Goal: Task Accomplishment & Management: Use online tool/utility

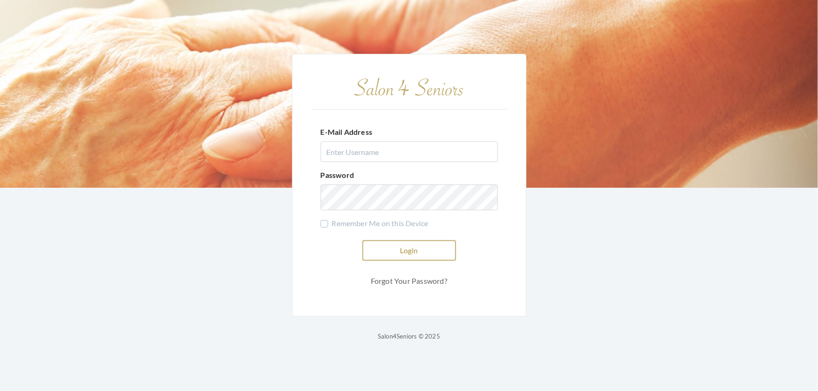
type input "shemekastephens@gmail.com"
click at [412, 243] on button "Login" at bounding box center [409, 250] width 94 height 21
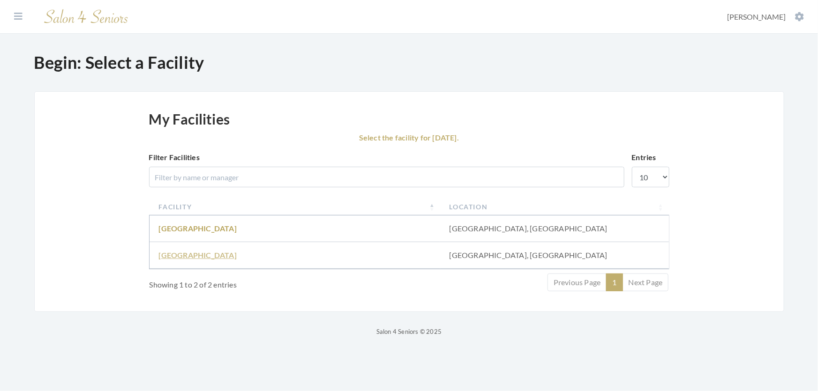
click at [178, 260] on link "Fair Haven" at bounding box center [198, 255] width 78 height 9
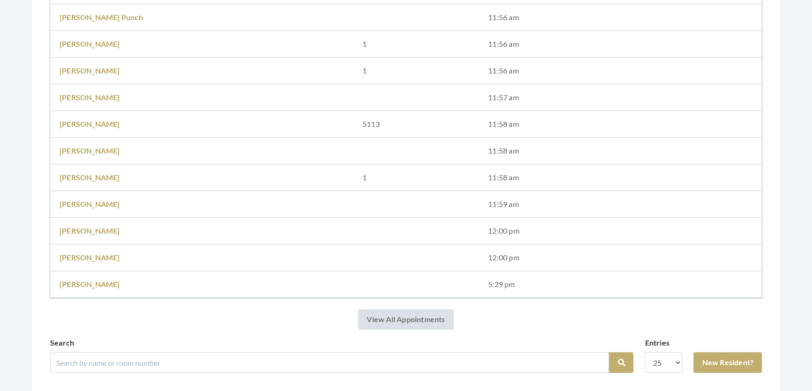
scroll to position [511, 0]
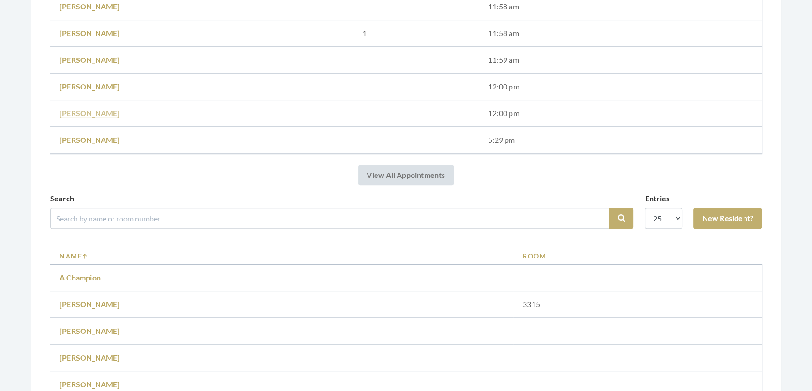
click at [72, 112] on link "[PERSON_NAME]" at bounding box center [90, 113] width 60 height 9
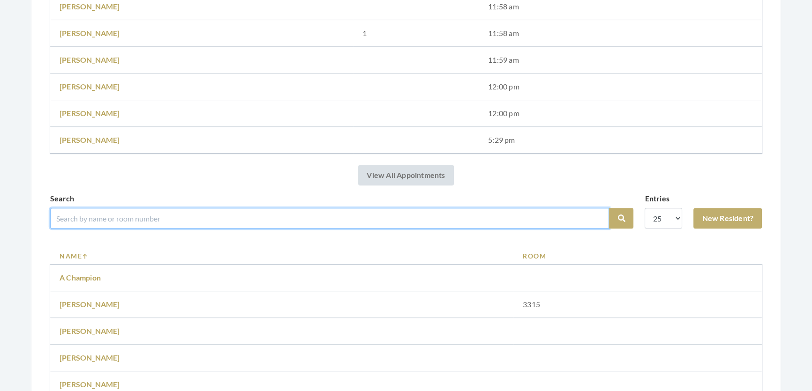
click at [190, 229] on input "search" at bounding box center [329, 218] width 559 height 21
click at [308, 222] on input "search" at bounding box center [329, 218] width 559 height 21
click at [114, 220] on input "search" at bounding box center [329, 218] width 559 height 21
click at [134, 229] on input "search" at bounding box center [329, 218] width 559 height 21
type input "mary etta"
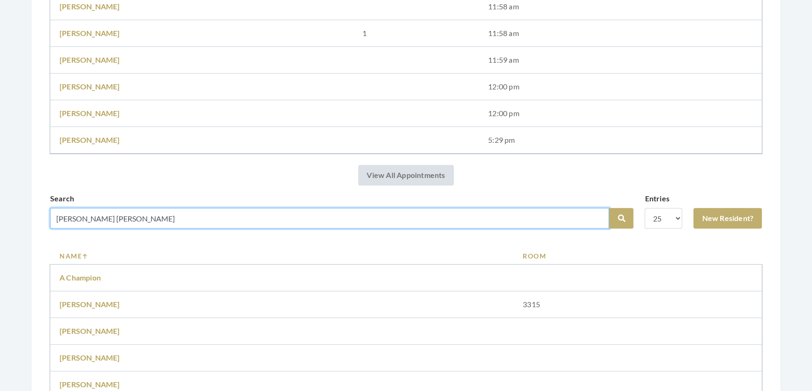
click at [609, 208] on button "Search" at bounding box center [621, 218] width 24 height 21
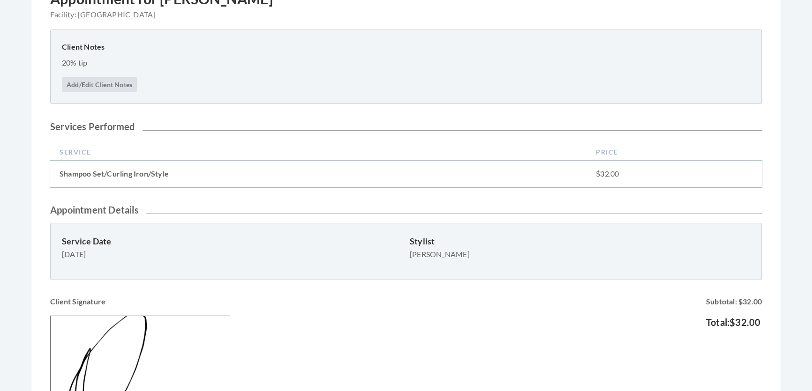
scroll to position [213, 0]
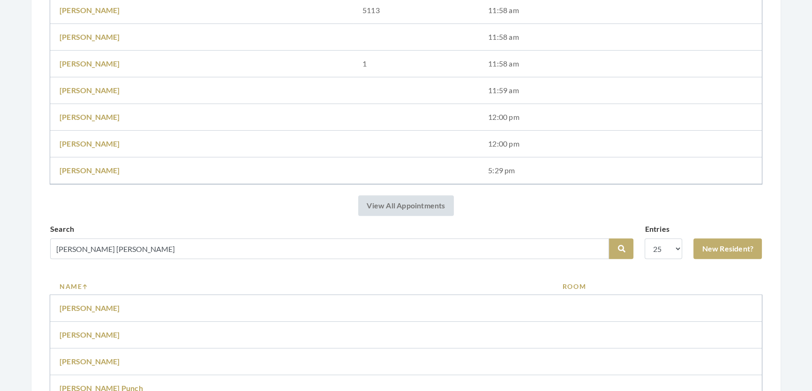
scroll to position [366, 0]
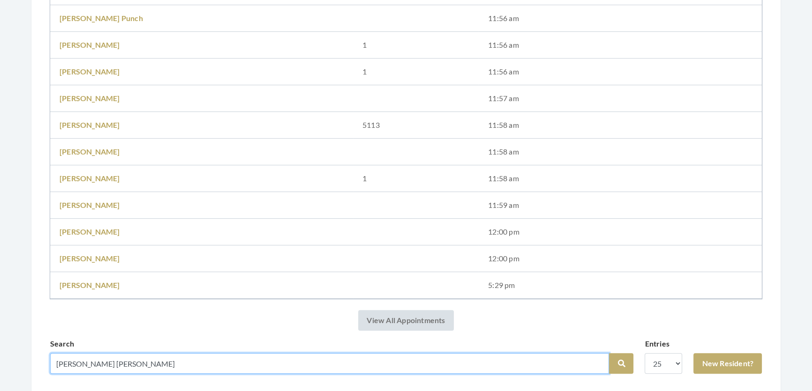
click at [114, 374] on input "[PERSON_NAME] [PERSON_NAME]" at bounding box center [329, 363] width 559 height 21
type input "m"
type input "Ates"
click at [609, 353] on button "Search" at bounding box center [621, 363] width 24 height 21
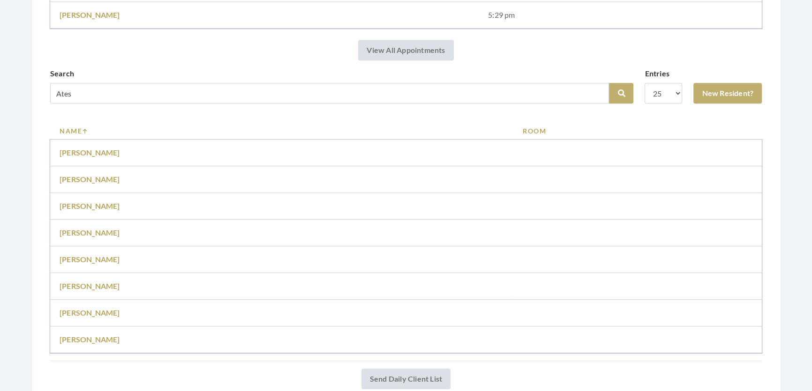
scroll to position [722, 0]
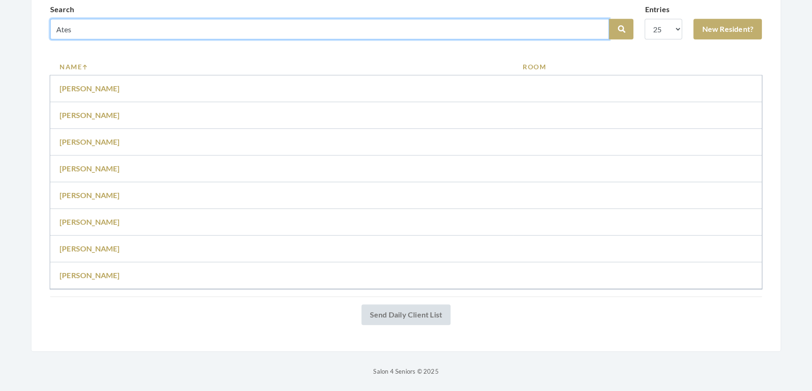
drag, startPoint x: 84, startPoint y: 19, endPoint x: 0, endPoint y: 28, distance: 84.8
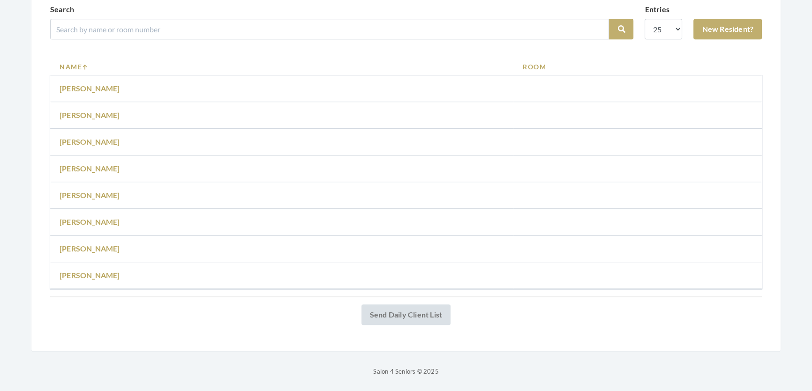
click at [748, 4] on span at bounding box center [727, 9] width 68 height 11
click at [745, 19] on link "New Resident?" at bounding box center [727, 29] width 68 height 21
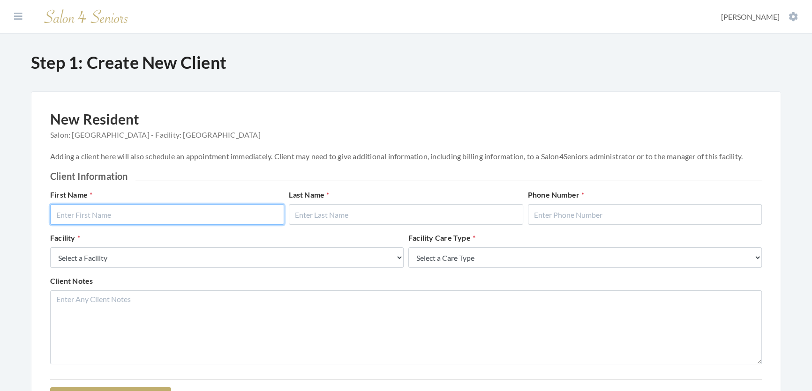
click at [253, 225] on input "text" at bounding box center [167, 214] width 234 height 21
type input "Mary Etta"
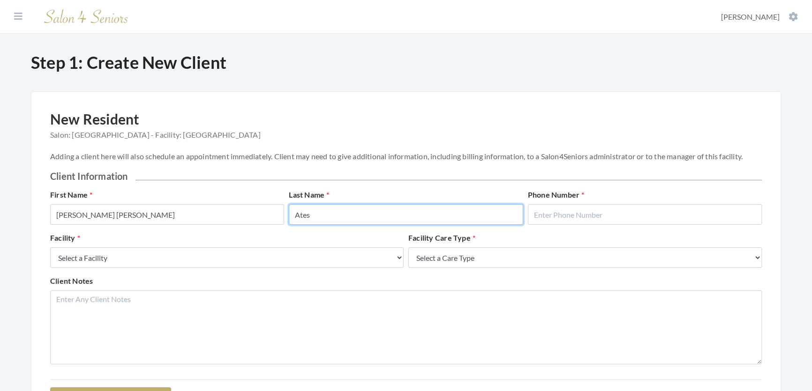
type input "Ates"
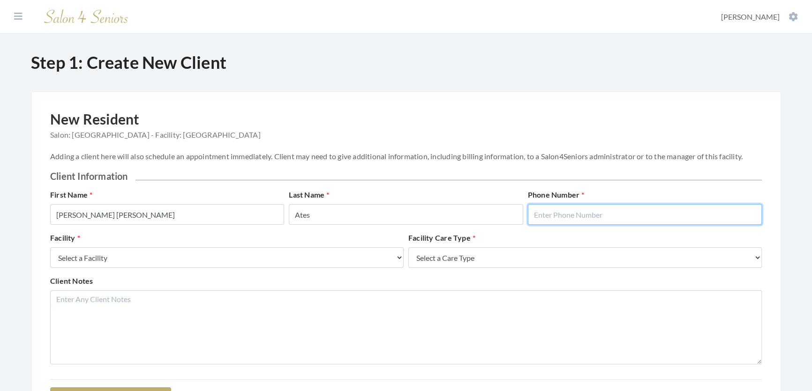
click at [626, 217] on input "text" at bounding box center [645, 214] width 234 height 21
type input "2058654219"
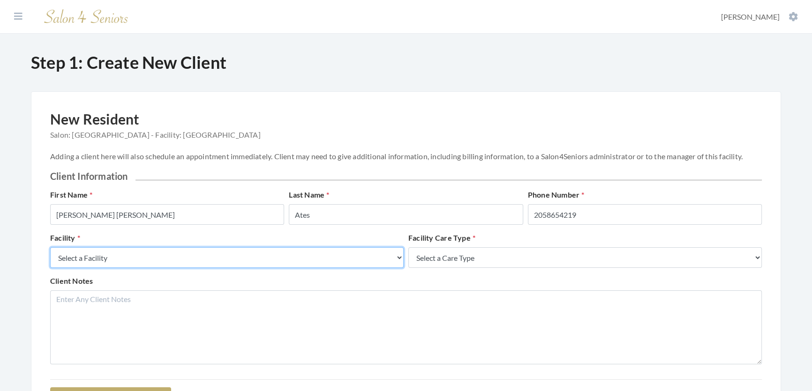
drag, startPoint x: 379, startPoint y: 273, endPoint x: 359, endPoint y: 276, distance: 20.4
click at [379, 268] on select "Select a Facility Creekside at Three Rivers Brookdale Jones Farm Merrill Garden…" at bounding box center [226, 257] width 353 height 21
select select "27"
click at [50, 257] on select "Select a Facility Creekside at Three Rivers Brookdale Jones Farm Merrill Garden…" at bounding box center [226, 257] width 353 height 21
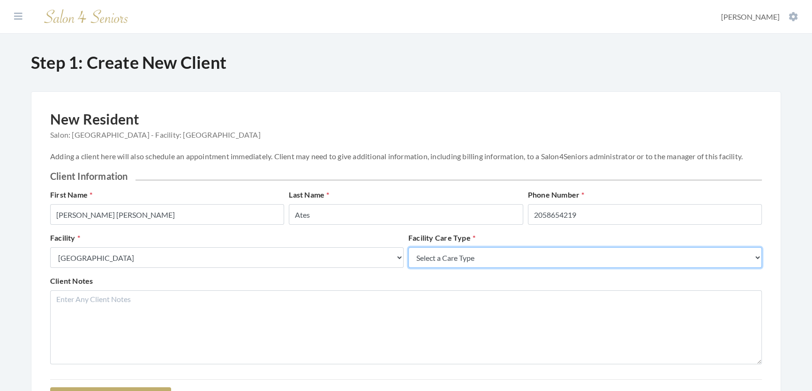
click at [498, 267] on select "Select a Care Type Nursing Home Rehab Memory Care Assisted Living Independent L…" at bounding box center [584, 257] width 353 height 21
click at [408, 257] on select "Select a Care Type Nursing Home Rehab Memory Care Assisted Living Independent L…" at bounding box center [584, 257] width 353 height 21
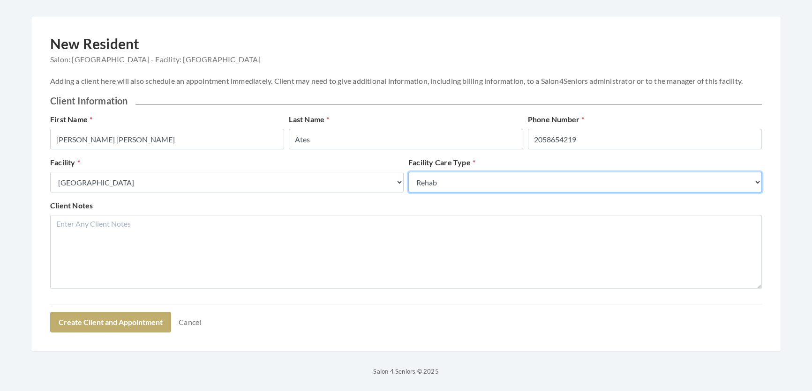
scroll to position [118, 0]
click at [511, 172] on select "Select a Care Type Nursing Home Rehab Memory Care Assisted Living Independent L…" at bounding box center [584, 182] width 353 height 21
select select "3"
click at [408, 172] on select "Select a Care Type Nursing Home Rehab Memory Care Assisted Living Independent L…" at bounding box center [584, 182] width 353 height 21
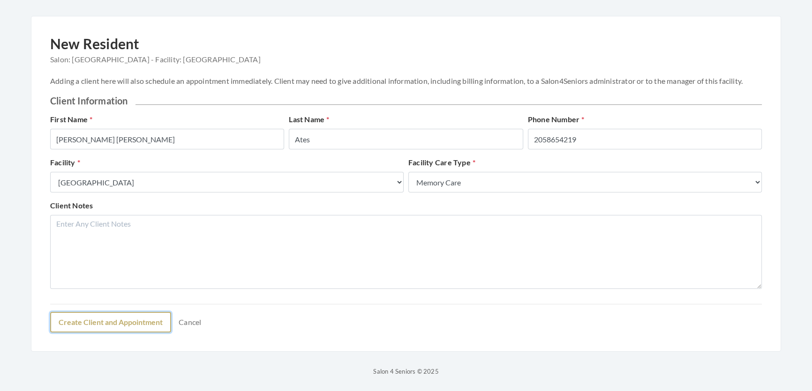
click at [129, 332] on button "Create Client and Appointment" at bounding box center [110, 322] width 121 height 21
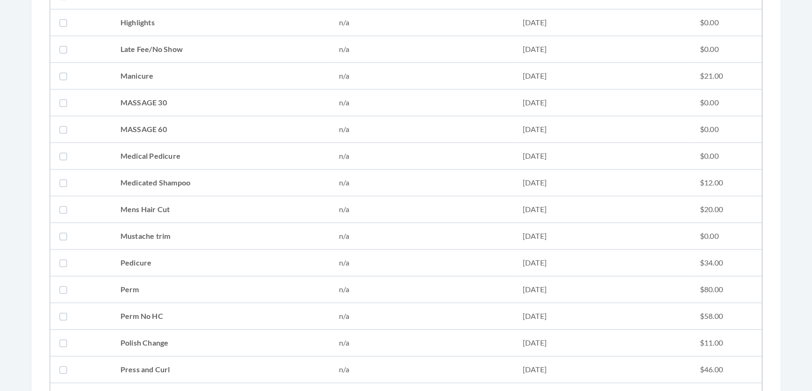
scroll to position [937, 0]
click at [138, 341] on td "Shampoo Set/Curling Iron/Style" at bounding box center [220, 342] width 218 height 27
checkbox input "true"
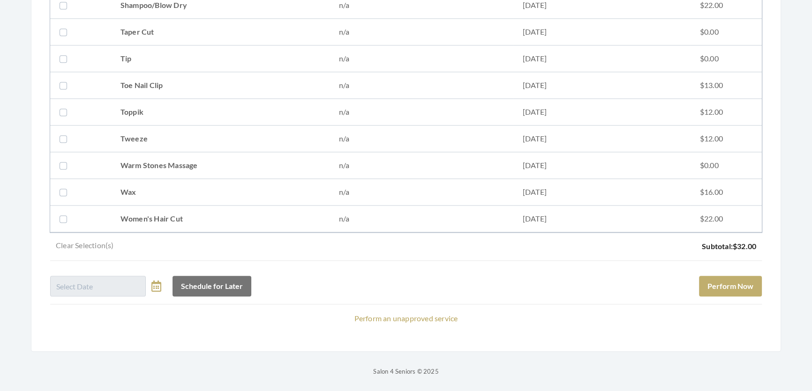
scroll to position [1313, 0]
click at [699, 280] on button "Perform Now" at bounding box center [730, 286] width 63 height 21
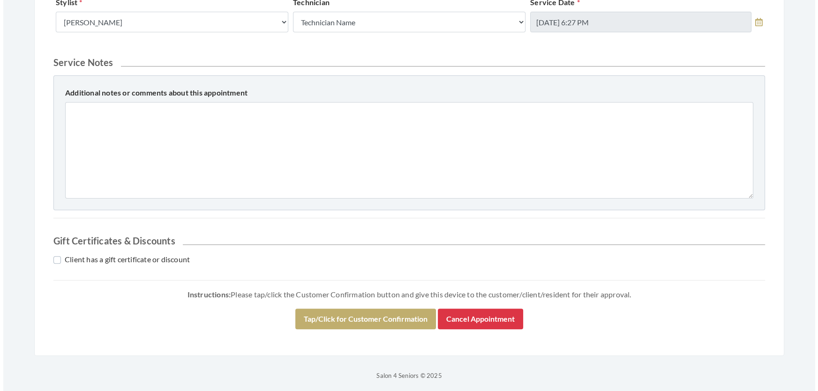
scroll to position [401, 0]
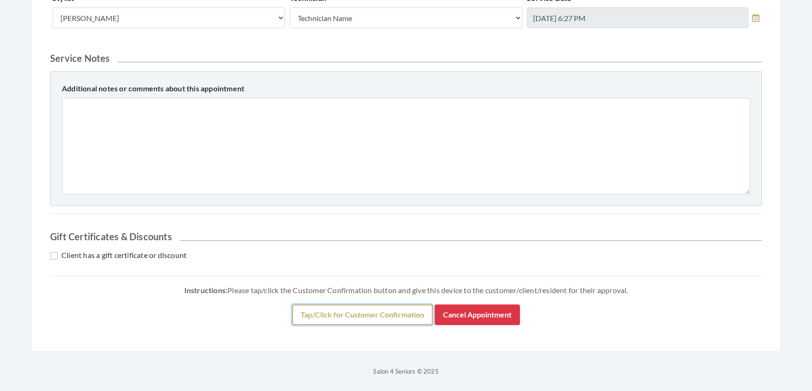
click at [381, 305] on button "Tap/Click for Customer Confirmation" at bounding box center [362, 315] width 141 height 21
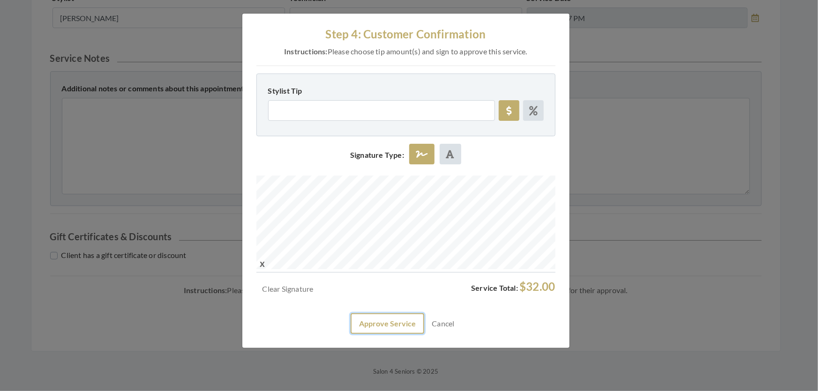
click at [378, 334] on button "Approve Service" at bounding box center [388, 324] width 74 height 21
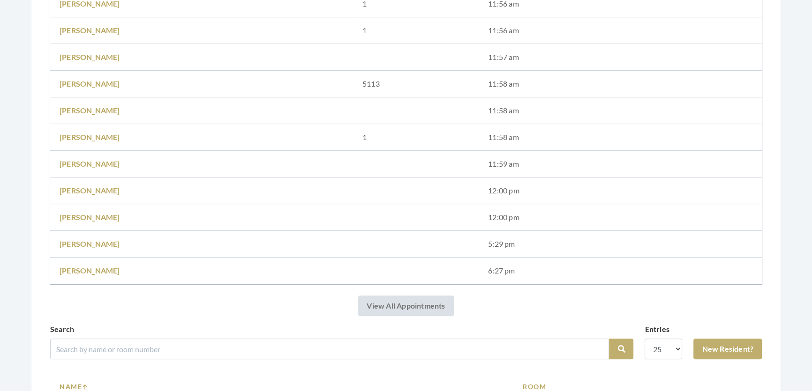
scroll to position [511, 0]
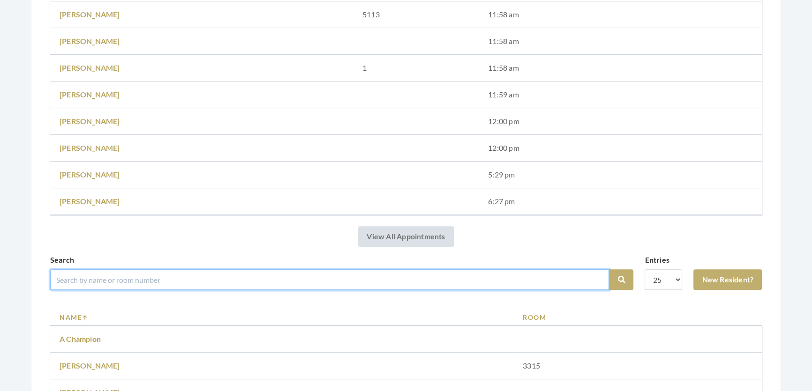
drag, startPoint x: 217, startPoint y: 295, endPoint x: 239, endPoint y: 305, distance: 23.5
click at [220, 290] on input "search" at bounding box center [329, 279] width 559 height 21
type input "[PERSON_NAME]"
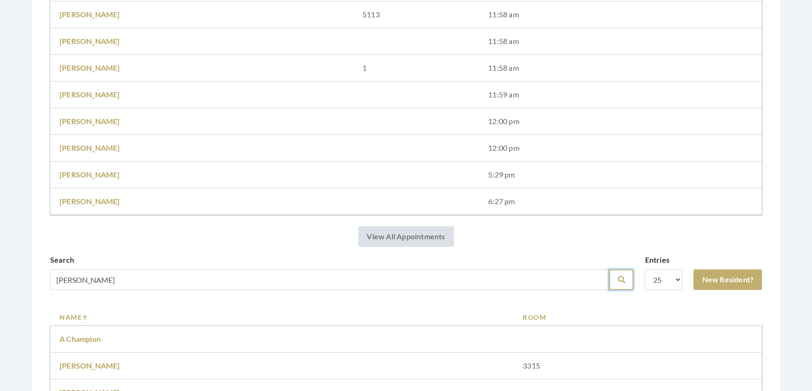
click at [617, 284] on icon "submit" at bounding box center [620, 279] width 7 height 7
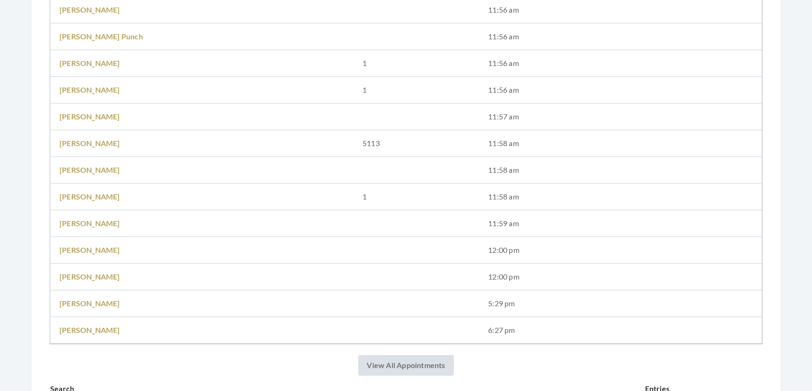
scroll to position [553, 0]
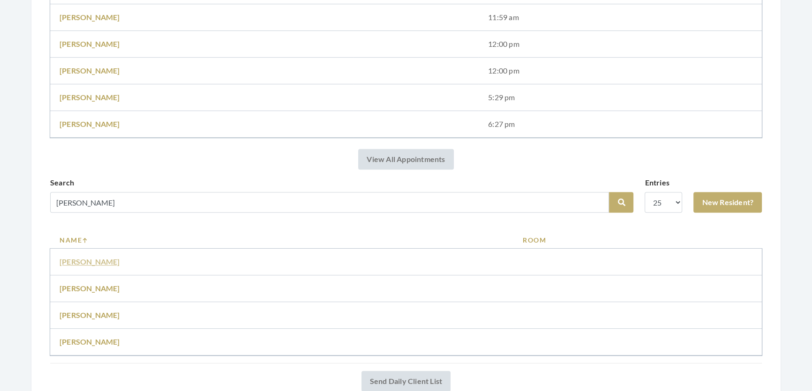
click at [98, 266] on link "[PERSON_NAME]" at bounding box center [90, 261] width 60 height 9
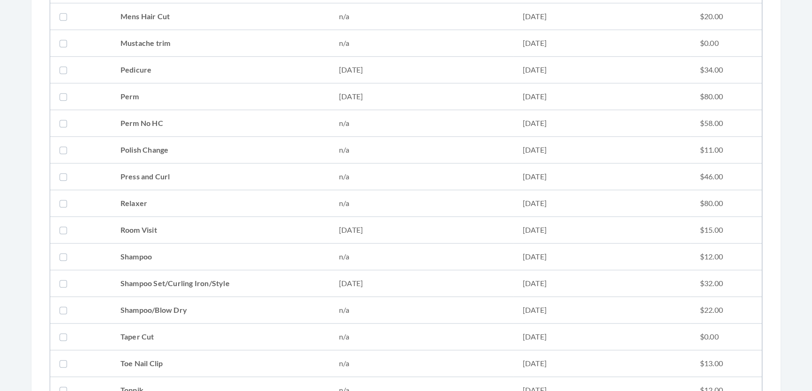
scroll to position [961, 0]
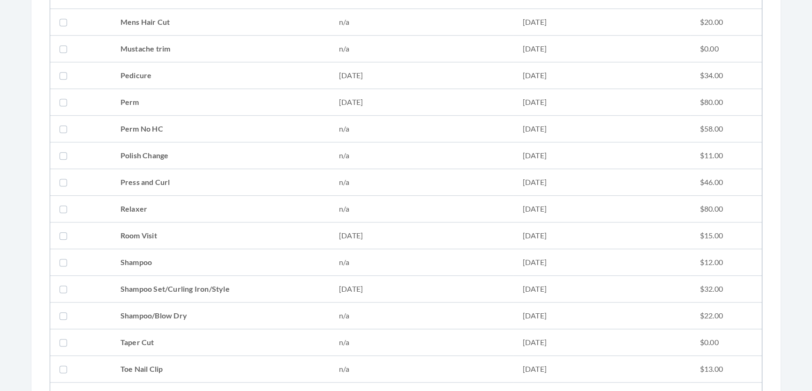
click at [154, 129] on td "Perm No HC" at bounding box center [220, 129] width 218 height 27
checkbox input "true"
click at [451, 99] on td "[DATE]" at bounding box center [421, 102] width 184 height 27
checkbox input "true"
click at [462, 133] on td "n/a" at bounding box center [421, 129] width 184 height 27
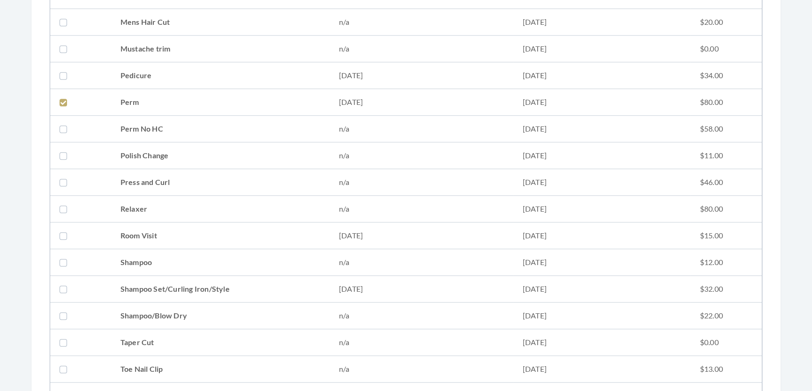
checkbox input "false"
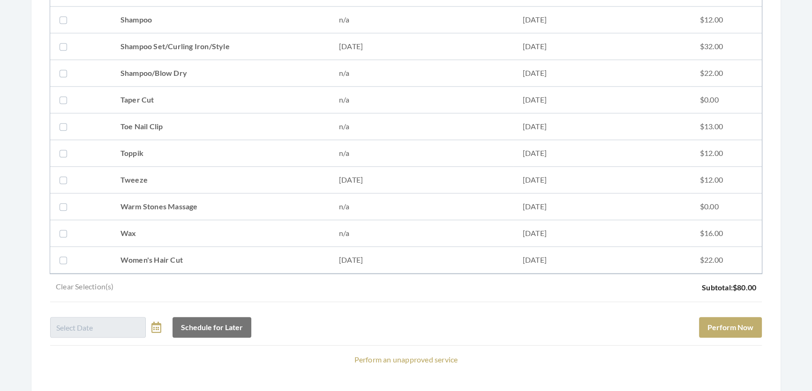
scroll to position [1259, 0]
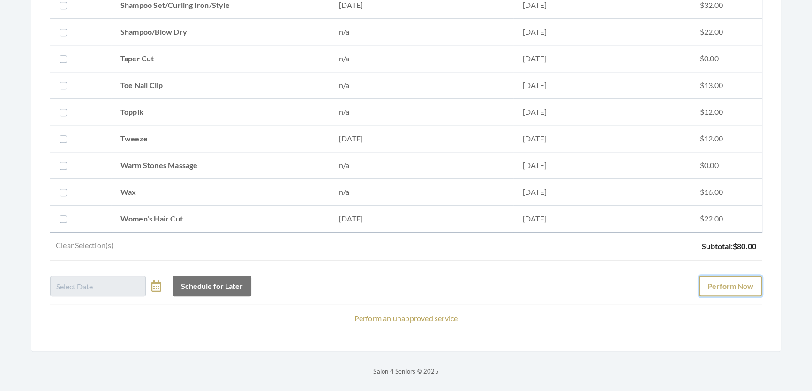
click at [743, 280] on button "Perform Now" at bounding box center [730, 286] width 63 height 21
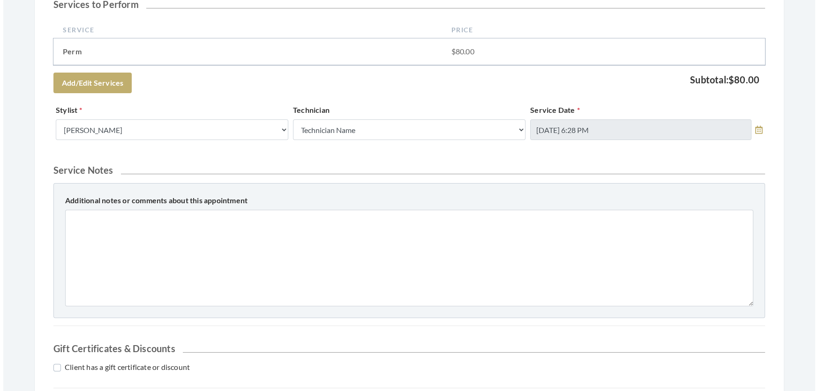
scroll to position [426, 0]
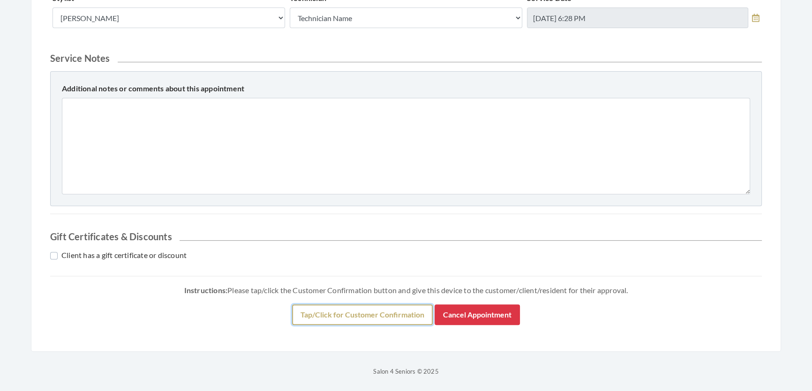
click at [380, 325] on button "Tap/Click for Customer Confirmation" at bounding box center [362, 315] width 141 height 21
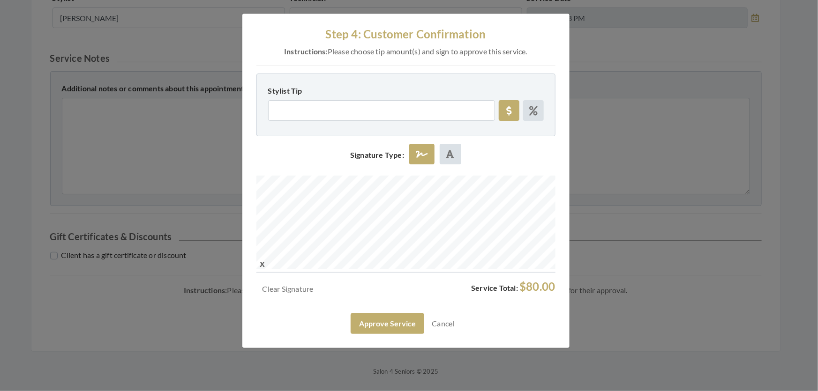
click at [363, 348] on div "Step 4: Customer Confirmation Instructions: Please choose tip amount(s) and sig…" at bounding box center [405, 181] width 327 height 335
click at [366, 334] on button "Approve Service" at bounding box center [388, 324] width 74 height 21
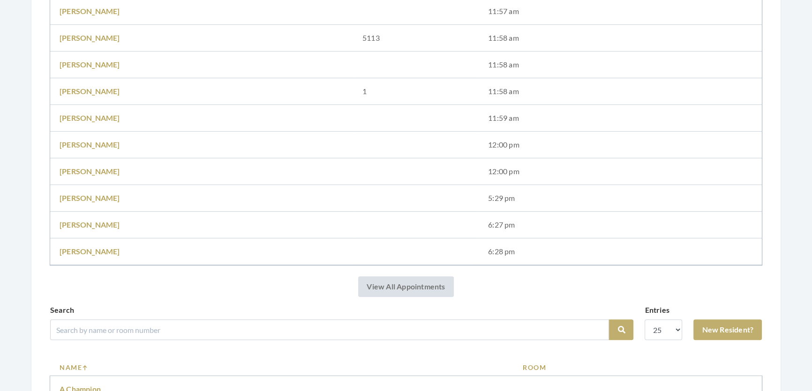
scroll to position [553, 0]
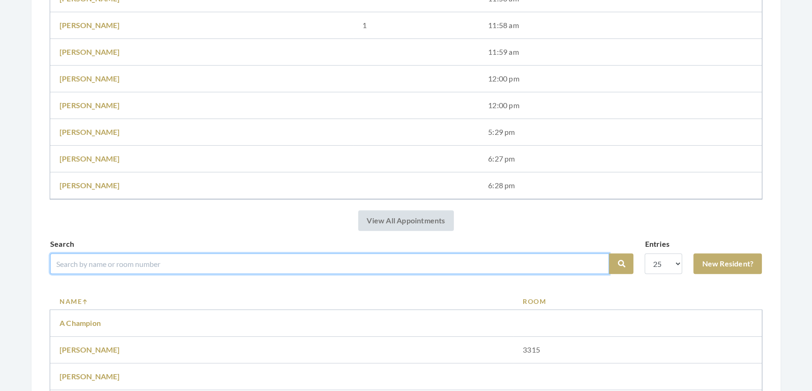
click at [203, 269] on input "search" at bounding box center [329, 264] width 559 height 21
type input "[PERSON_NAME]"
click at [609, 254] on button "Search" at bounding box center [621, 264] width 24 height 21
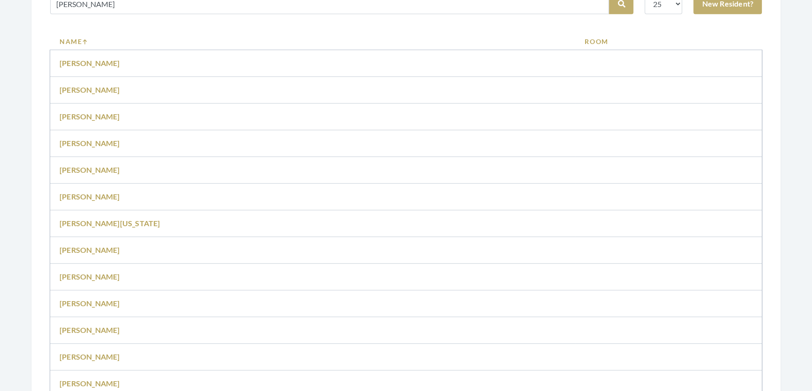
scroll to position [665, 0]
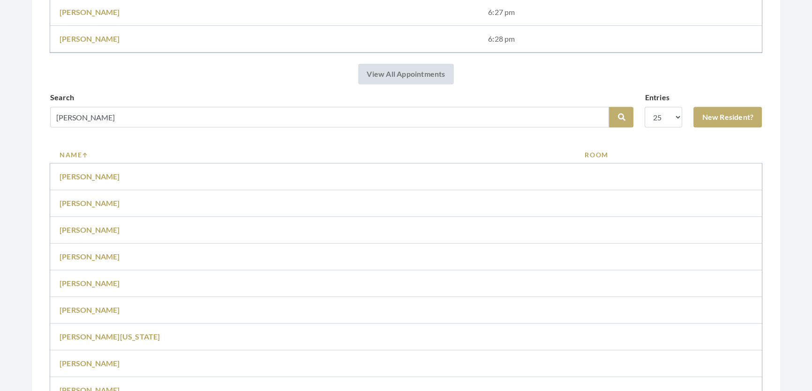
click at [52, 100] on label "Search" at bounding box center [62, 97] width 24 height 11
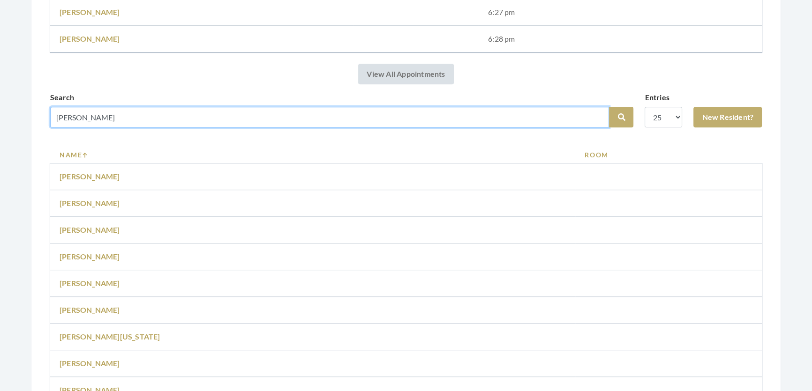
click at [76, 122] on input "mary smyly" at bounding box center [329, 117] width 559 height 21
type input "[PERSON_NAME]"
click at [609, 107] on button "Search" at bounding box center [621, 117] width 24 height 21
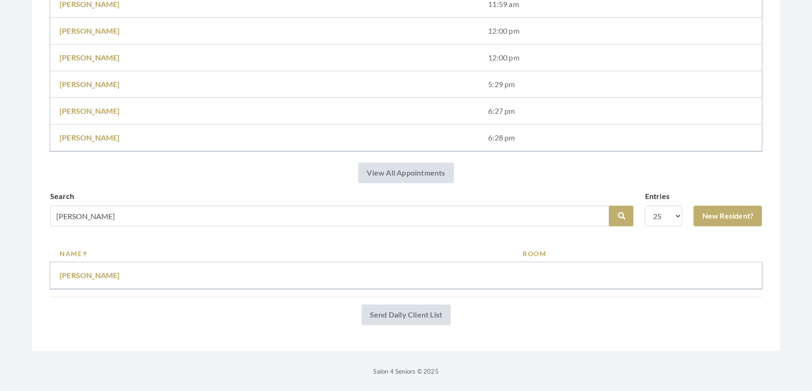
scroll to position [589, 0]
click at [90, 271] on link "[PERSON_NAME]" at bounding box center [90, 275] width 60 height 9
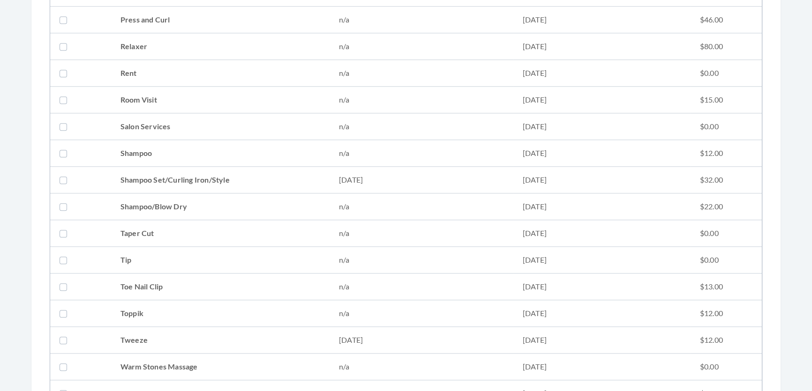
scroll to position [1065, 0]
click at [604, 183] on td "08/19/2025" at bounding box center [601, 179] width 177 height 27
checkbox input "true"
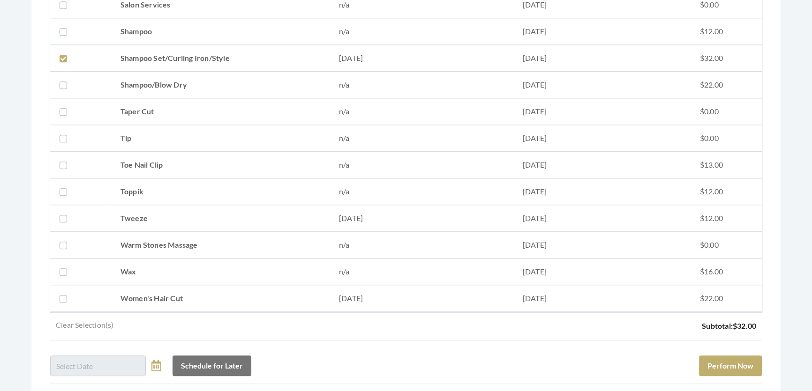
scroll to position [1278, 0]
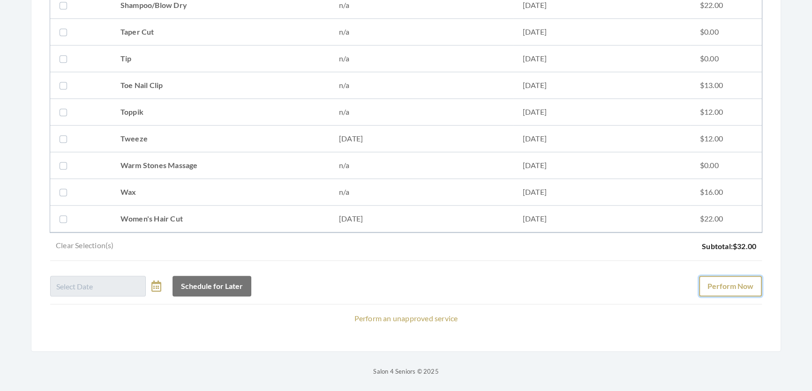
click at [741, 276] on button "Perform Now" at bounding box center [730, 286] width 63 height 21
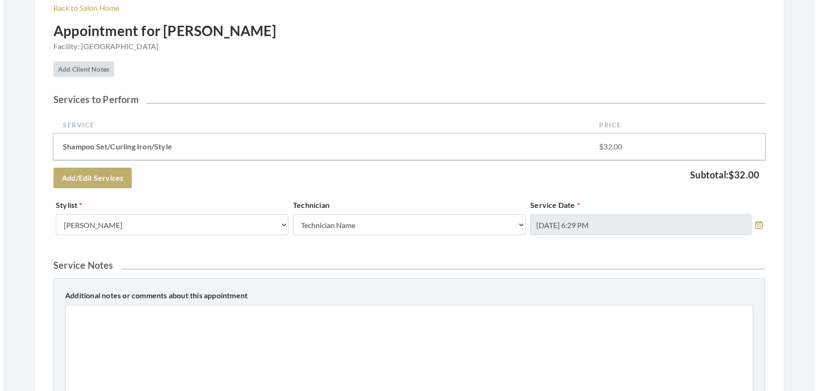
scroll to position [401, 0]
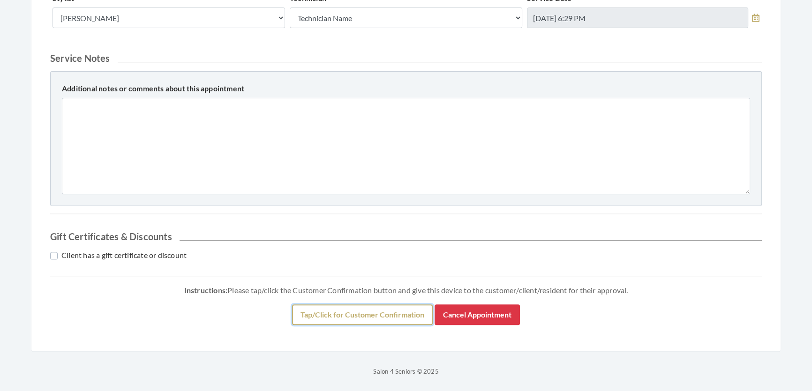
click at [414, 309] on button "Tap/Click for Customer Confirmation" at bounding box center [362, 315] width 141 height 21
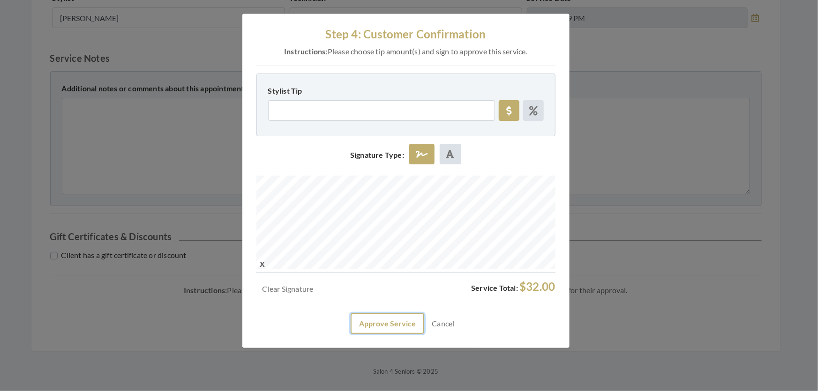
click at [399, 334] on button "Approve Service" at bounding box center [388, 324] width 74 height 21
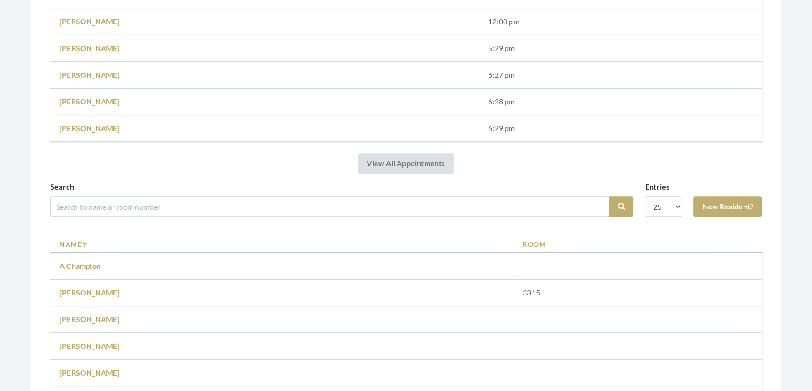
scroll to position [639, 0]
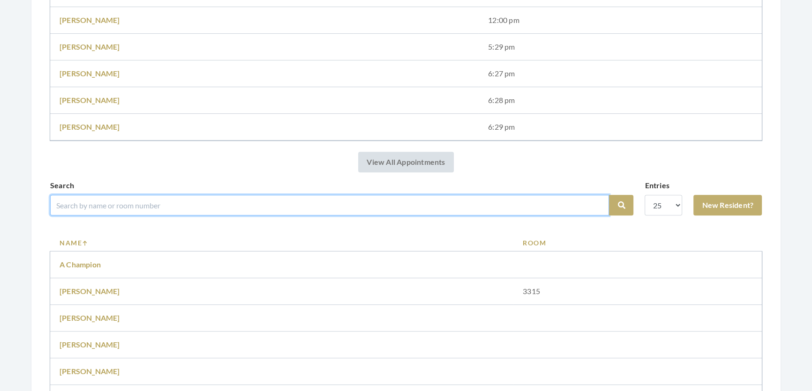
click at [156, 213] on input "search" at bounding box center [329, 205] width 559 height 21
type input "[PERSON_NAME]"
click at [609, 195] on button "Search" at bounding box center [621, 205] width 24 height 21
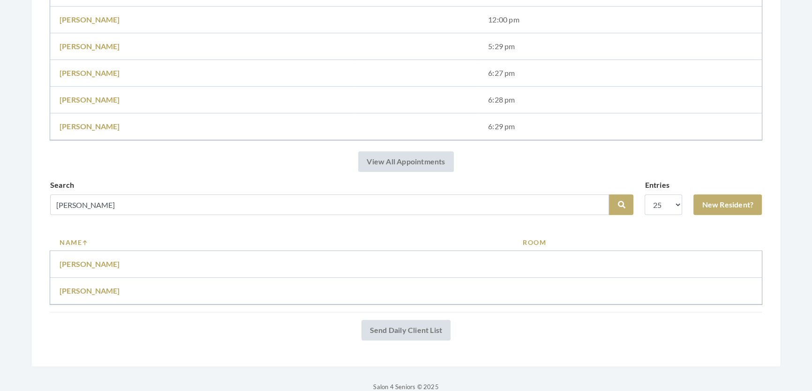
scroll to position [642, 0]
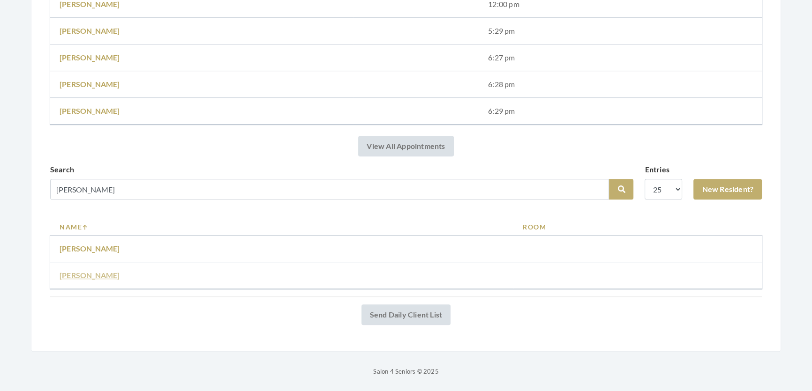
click at [80, 271] on link "Bonnie Bentley" at bounding box center [90, 275] width 60 height 9
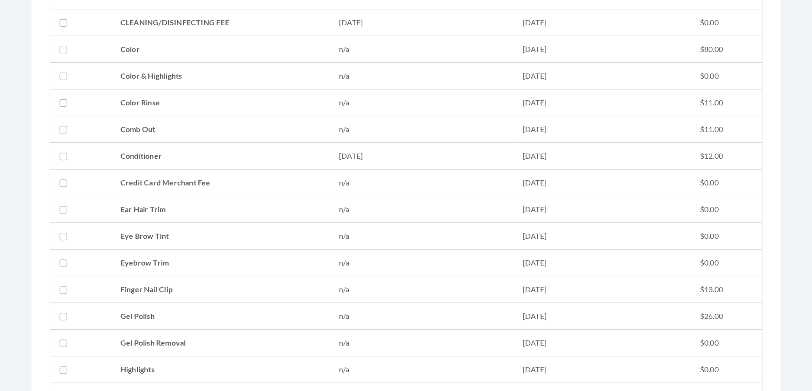
scroll to position [681, 0]
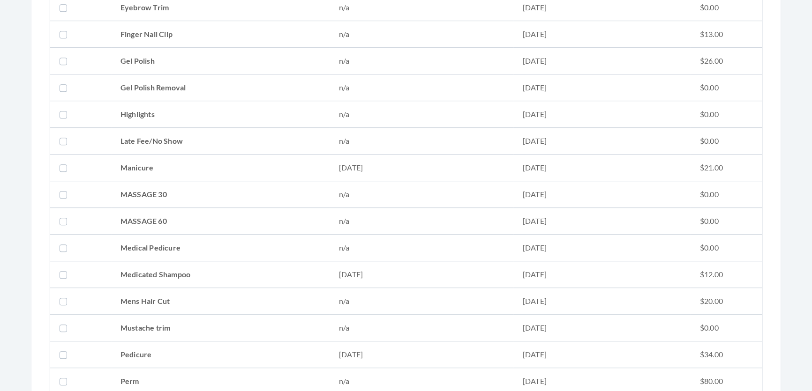
click at [131, 268] on td "Medicated Shampoo" at bounding box center [220, 274] width 218 height 27
checkbox input "true"
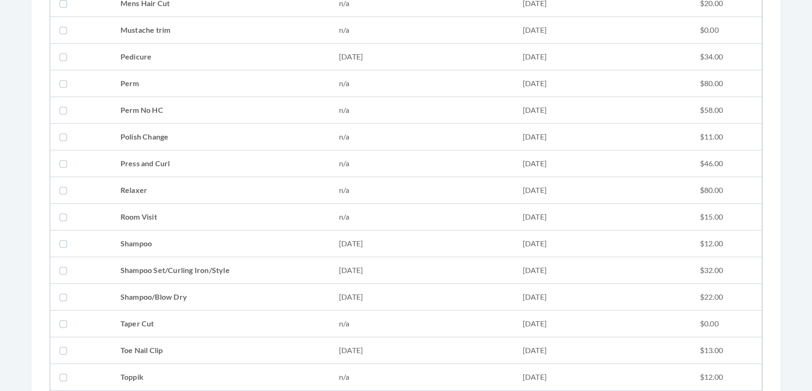
click at [142, 267] on td "Shampoo Set/Curling Iron/Style" at bounding box center [220, 270] width 218 height 27
checkbox input "true"
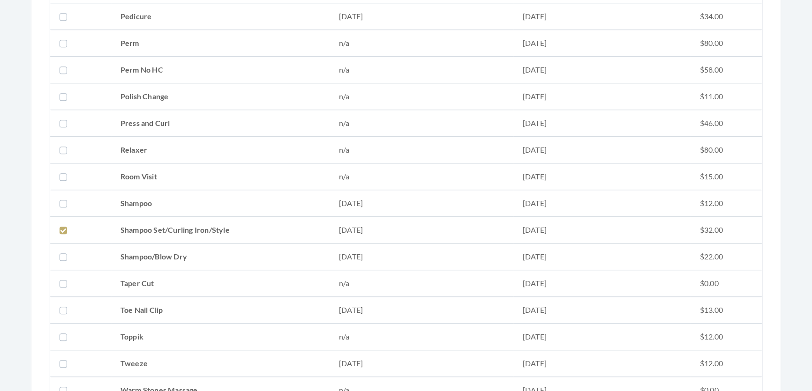
scroll to position [1193, 0]
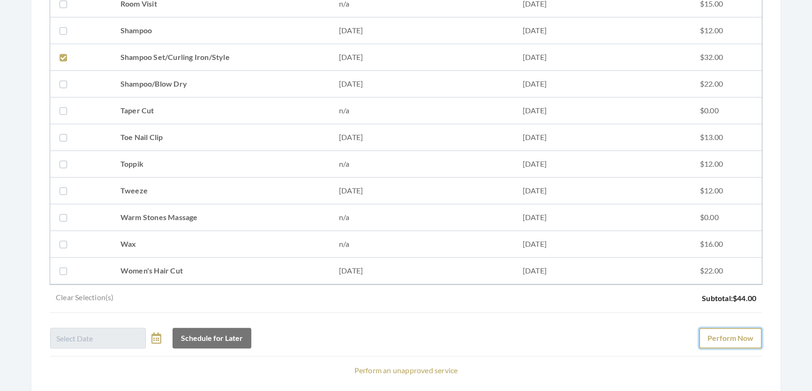
click at [734, 338] on button "Perform Now" at bounding box center [730, 338] width 63 height 21
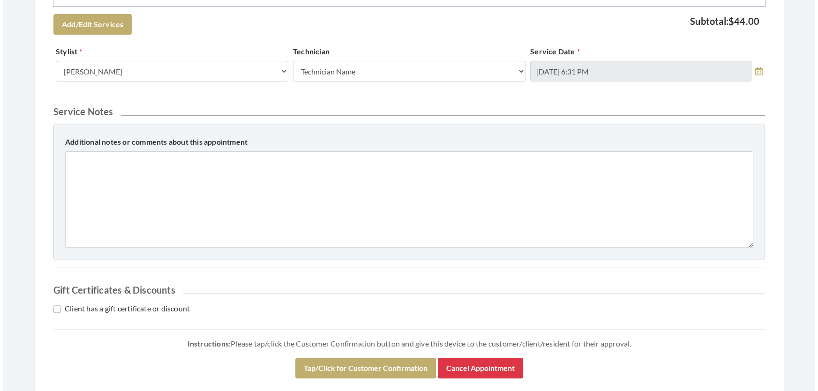
scroll to position [426, 0]
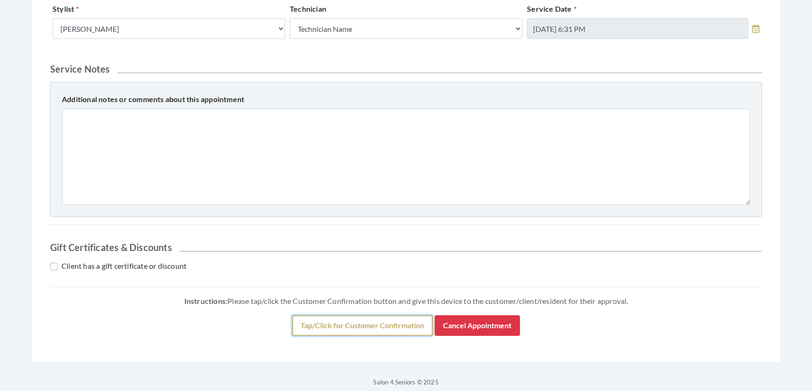
click at [382, 336] on button "Tap/Click for Customer Confirmation" at bounding box center [362, 325] width 141 height 21
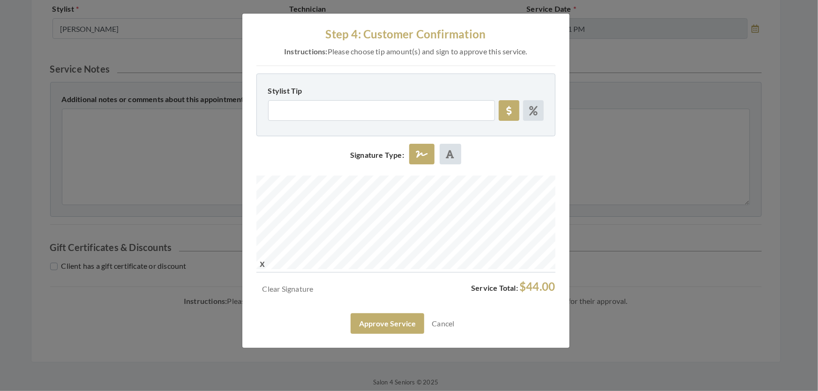
click at [456, 290] on div "Step 4: Customer Confirmation Instructions: Please choose tip amount(s) and sig…" at bounding box center [405, 181] width 327 height 335
click at [390, 334] on button "Approve Service" at bounding box center [388, 324] width 74 height 21
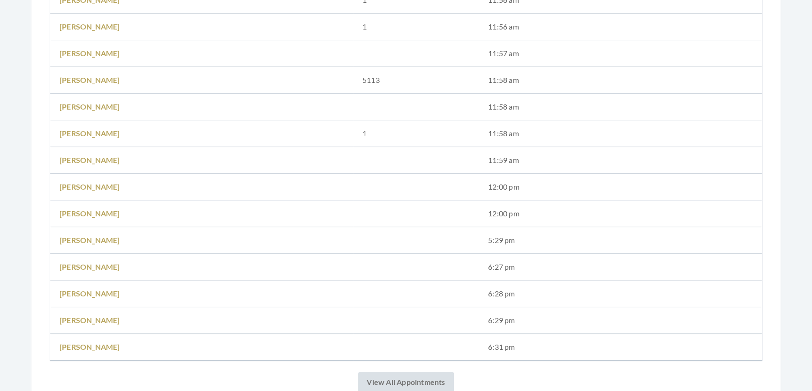
scroll to position [511, 0]
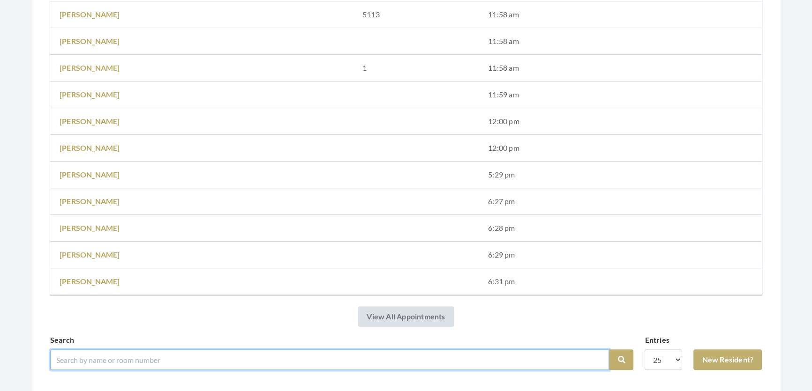
click at [164, 365] on input "search" at bounding box center [329, 360] width 559 height 21
type input "[PERSON_NAME]"
click at [609, 350] on button "Search" at bounding box center [621, 360] width 24 height 21
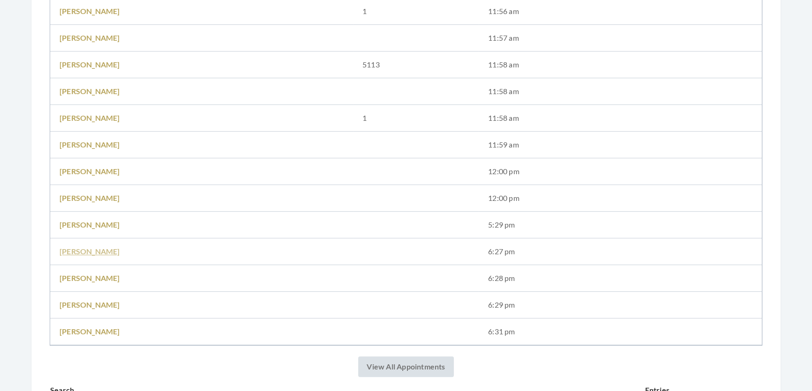
scroll to position [598, 0]
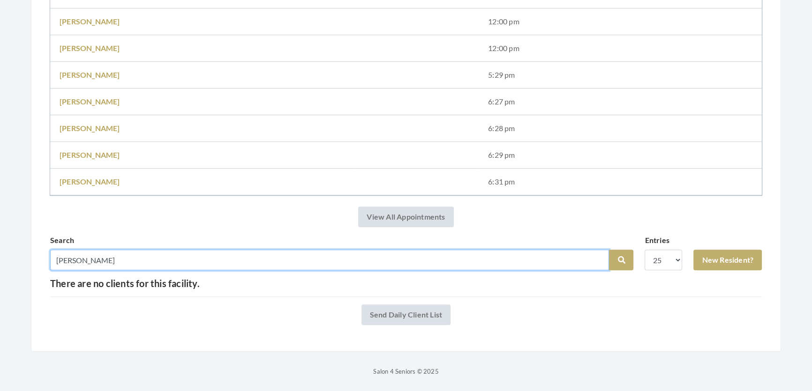
drag, startPoint x: 75, startPoint y: 251, endPoint x: 5, endPoint y: 266, distance: 72.4
type input "sawada"
click at [609, 250] on button "Search" at bounding box center [621, 260] width 24 height 21
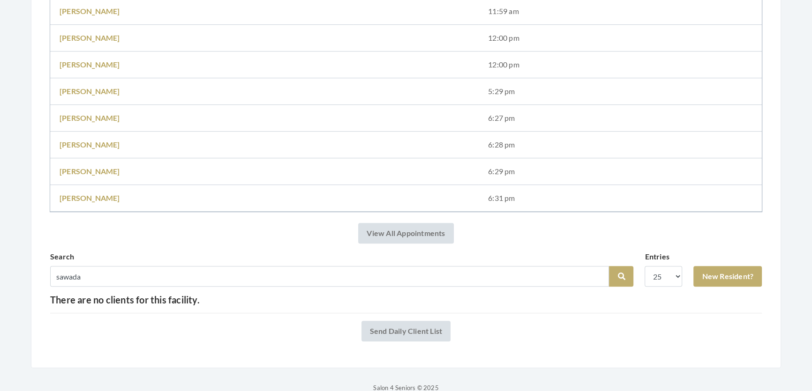
scroll to position [598, 0]
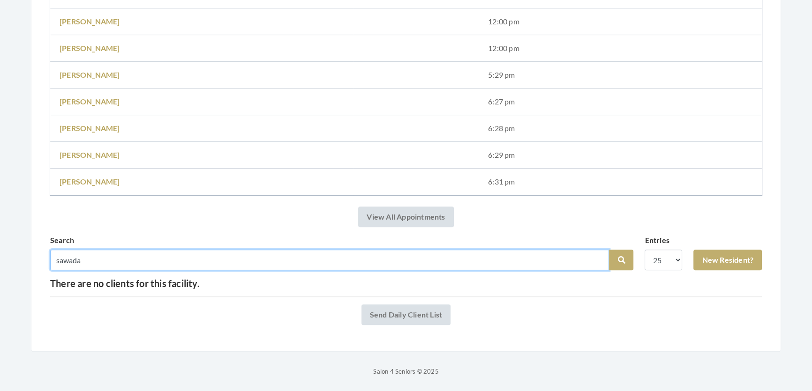
drag, startPoint x: 99, startPoint y: 254, endPoint x: 0, endPoint y: 259, distance: 99.0
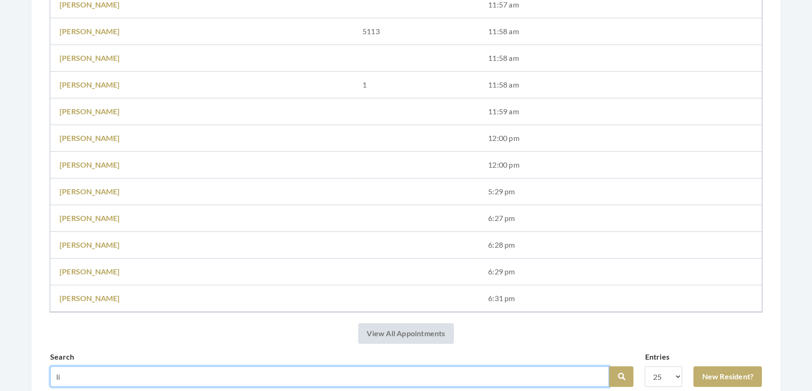
scroll to position [460, 0]
type input "lily"
click at [609, 366] on button "Search" at bounding box center [621, 376] width 24 height 21
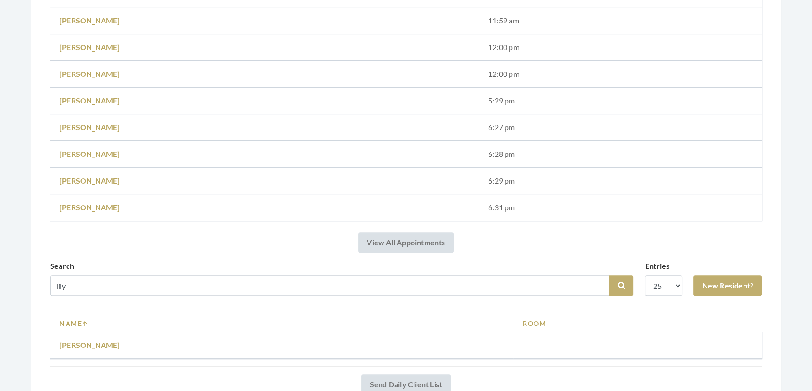
scroll to position [639, 0]
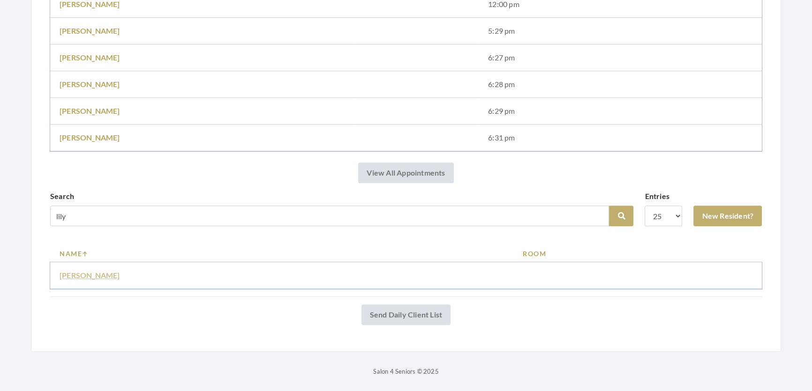
click at [93, 271] on link "[PERSON_NAME]" at bounding box center [90, 275] width 60 height 9
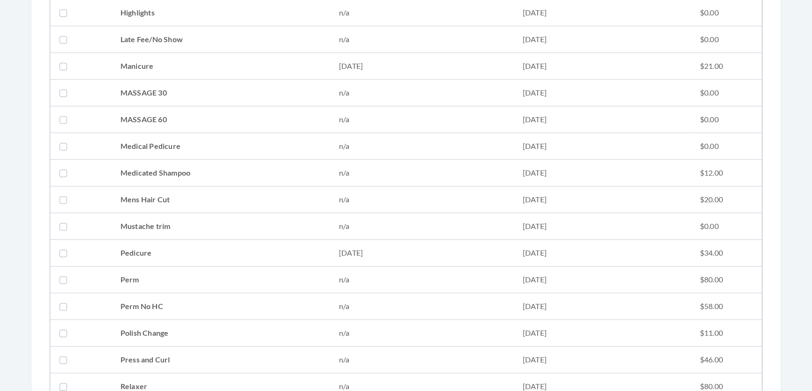
scroll to position [895, 0]
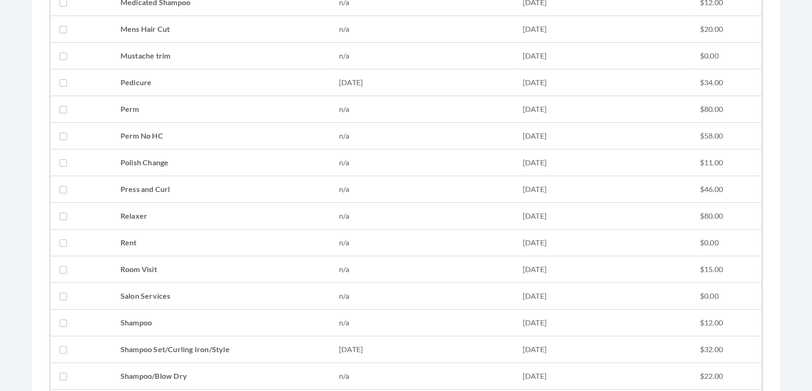
click at [199, 344] on td "Shampoo Set/Curling Iron/Style" at bounding box center [220, 349] width 218 height 27
checkbox input "true"
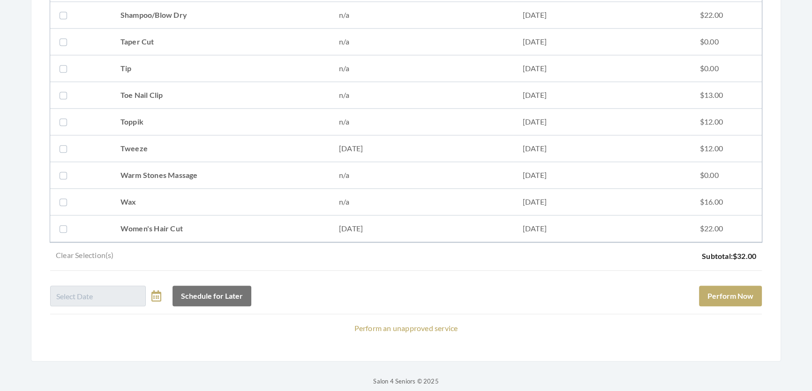
scroll to position [1278, 0]
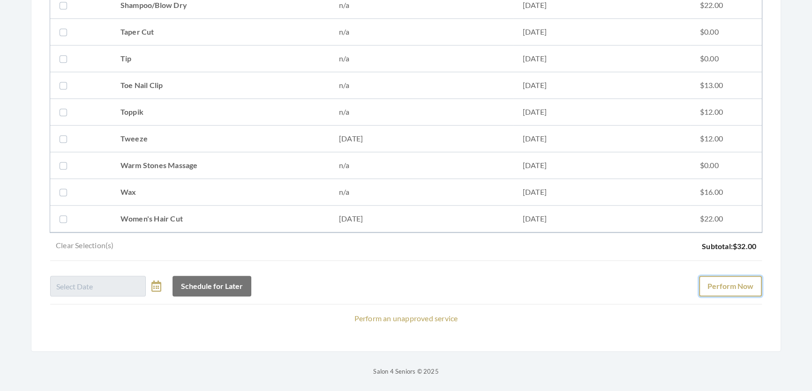
click at [729, 281] on button "Perform Now" at bounding box center [730, 286] width 63 height 21
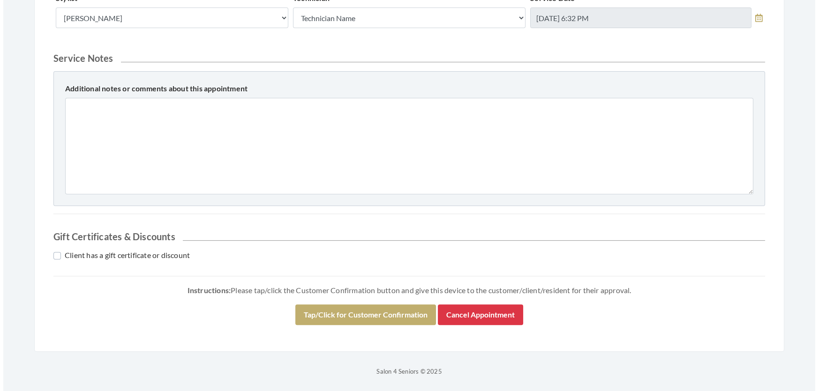
scroll to position [401, 0]
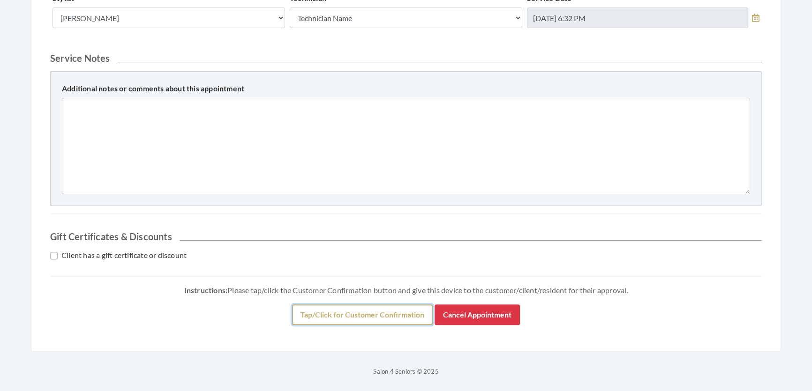
click at [402, 309] on button "Tap/Click for Customer Confirmation" at bounding box center [362, 315] width 141 height 21
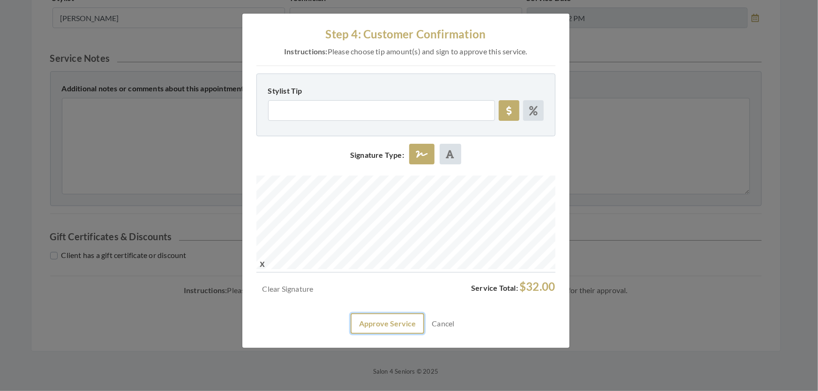
click at [389, 334] on button "Approve Service" at bounding box center [388, 324] width 74 height 21
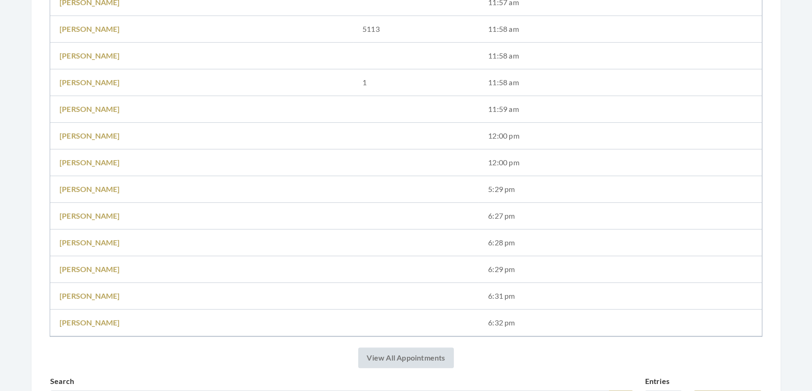
scroll to position [553, 0]
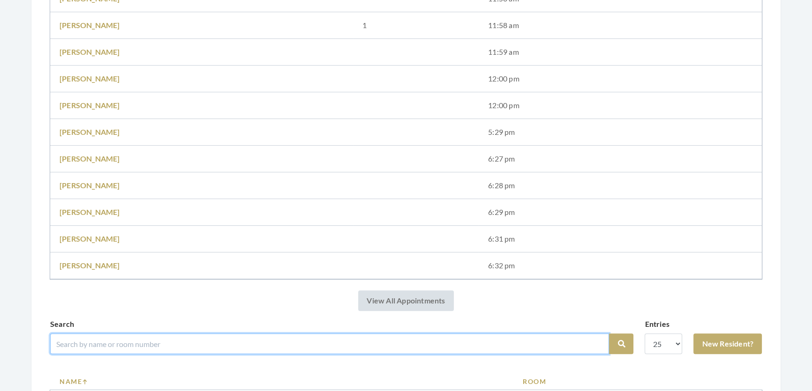
drag, startPoint x: 245, startPoint y: 328, endPoint x: 241, endPoint y: 317, distance: 11.4
click at [243, 321] on div "Appointment completed successfully. Salon Home Salon: [GEOGRAPHIC_DATA] - Facil…" at bounding box center [405, 343] width 711 height 1572
type input "[PERSON_NAME]"
click at [609, 334] on button "Search" at bounding box center [621, 344] width 24 height 21
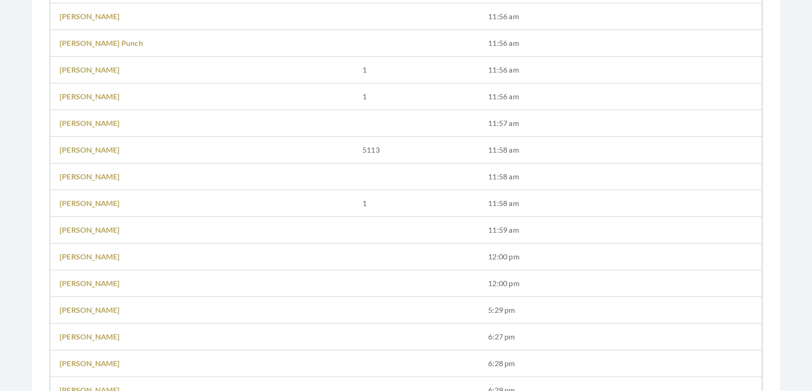
scroll to position [596, 0]
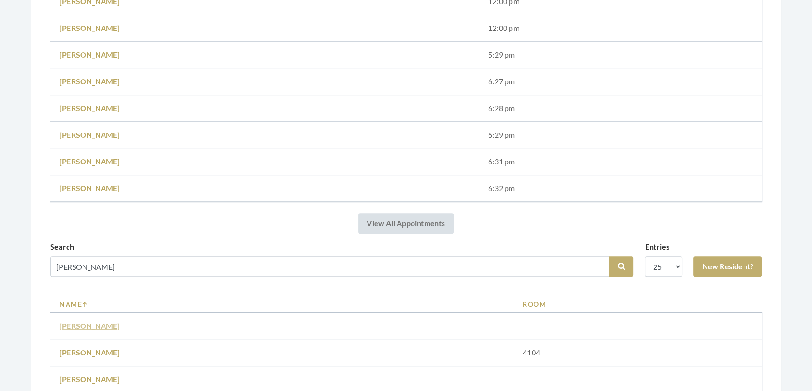
click at [66, 330] on link "[PERSON_NAME]" at bounding box center [90, 325] width 60 height 9
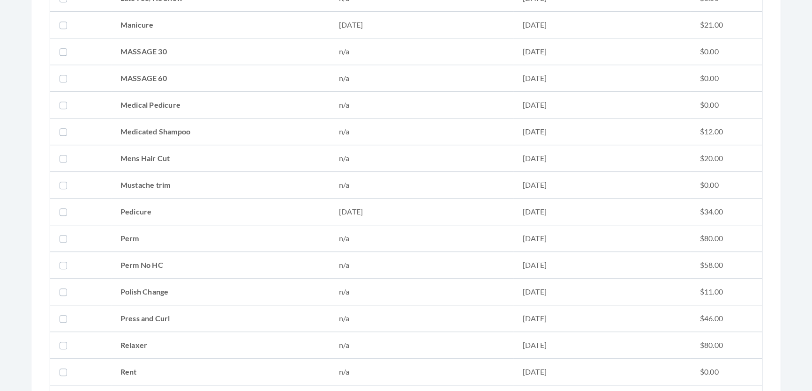
scroll to position [1065, 0]
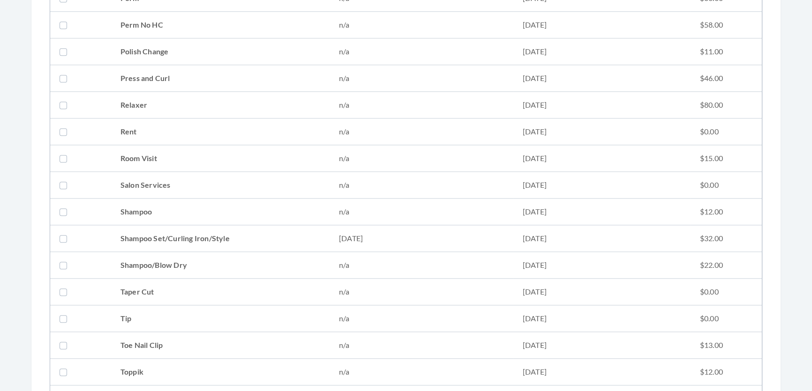
click at [122, 229] on td "Shampoo Set/Curling Iron/Style" at bounding box center [220, 238] width 218 height 27
checkbox input "true"
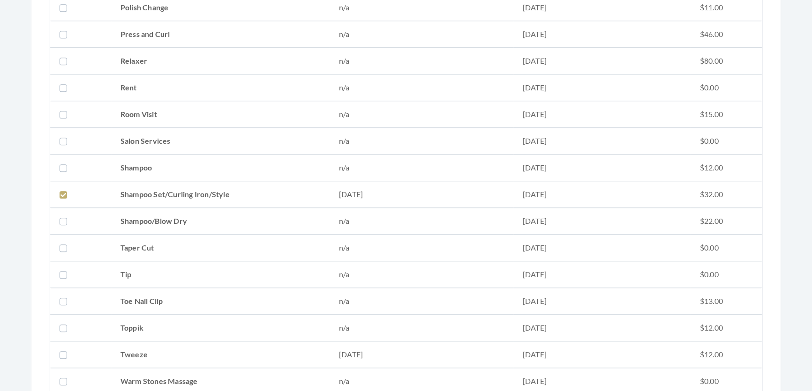
scroll to position [1339, 0]
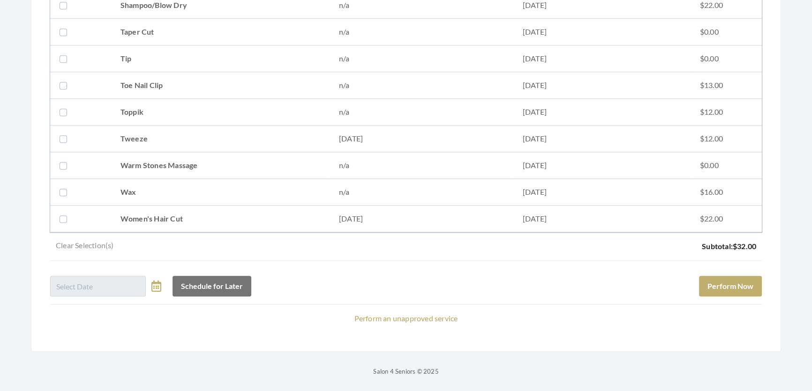
click at [730, 269] on div "Schedule for Later Perform Now" at bounding box center [405, 283] width 711 height 28
click at [729, 279] on button "Perform Now" at bounding box center [730, 286] width 63 height 21
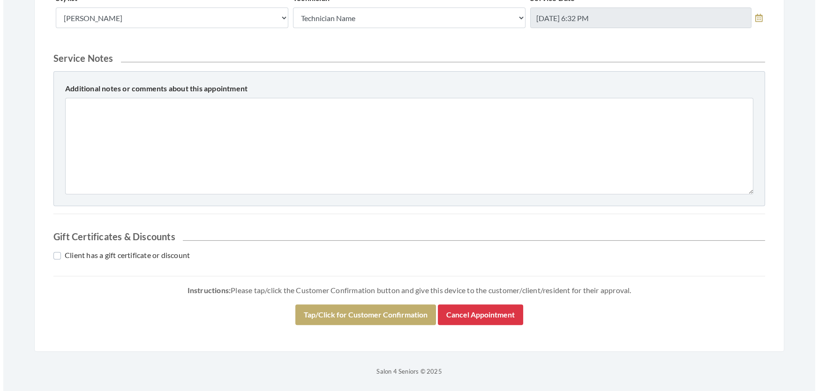
scroll to position [462, 0]
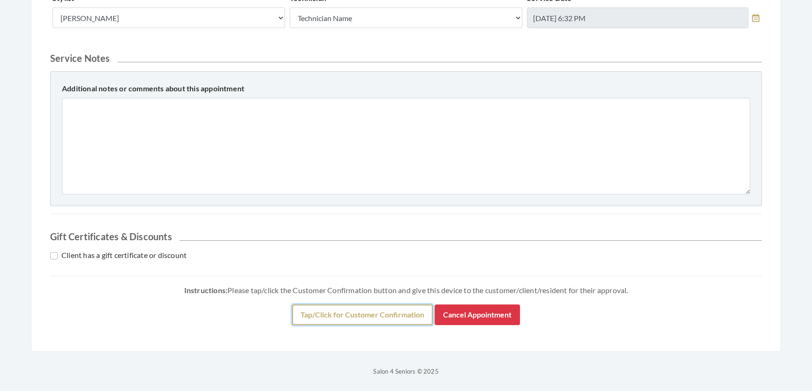
click at [376, 311] on button "Tap/Click for Customer Confirmation" at bounding box center [362, 315] width 141 height 21
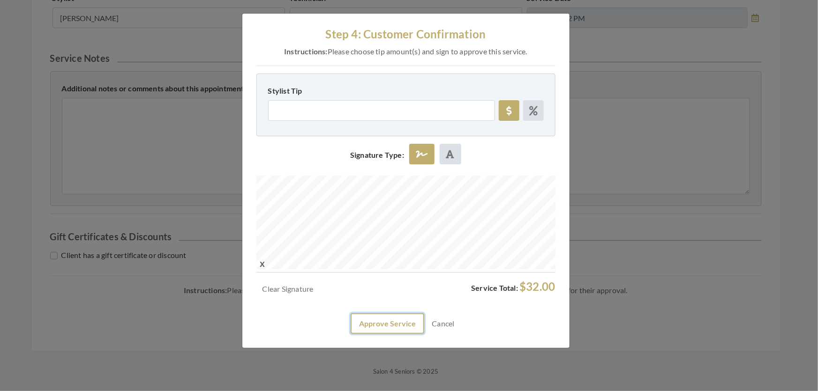
click at [394, 334] on button "Approve Service" at bounding box center [388, 324] width 74 height 21
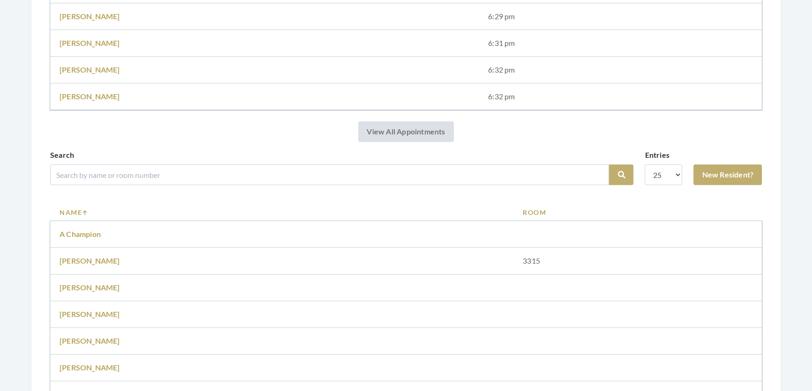
scroll to position [767, 0]
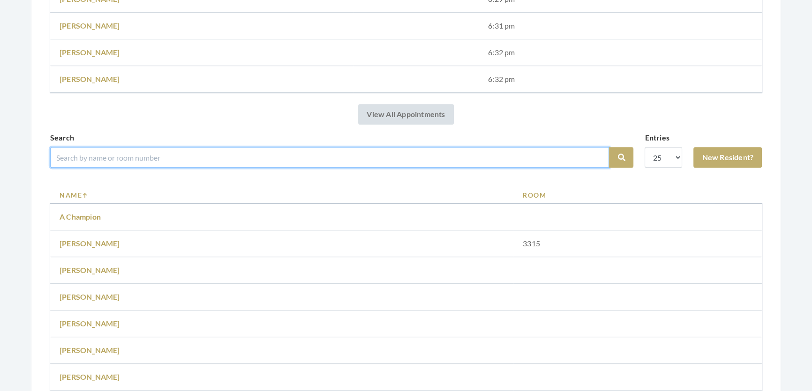
click at [172, 168] on input "search" at bounding box center [329, 157] width 559 height 21
type input "rush"
click at [609, 147] on button "Search" at bounding box center [621, 157] width 24 height 21
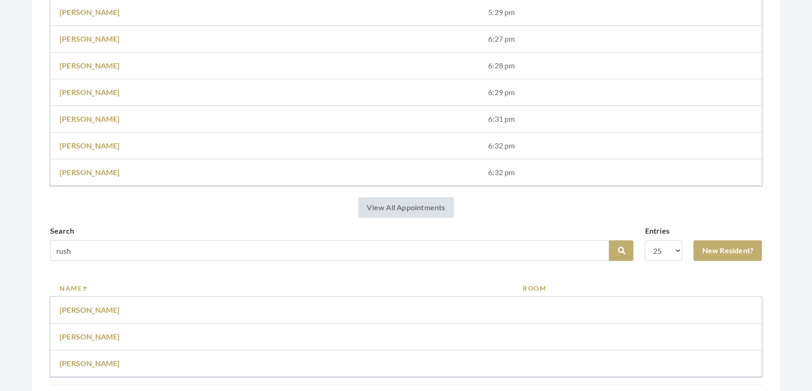
scroll to position [748, 0]
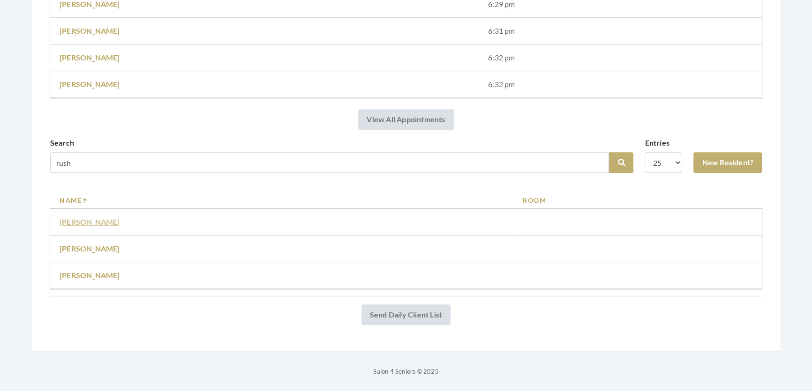
click at [82, 217] on link "[PERSON_NAME]" at bounding box center [90, 221] width 60 height 9
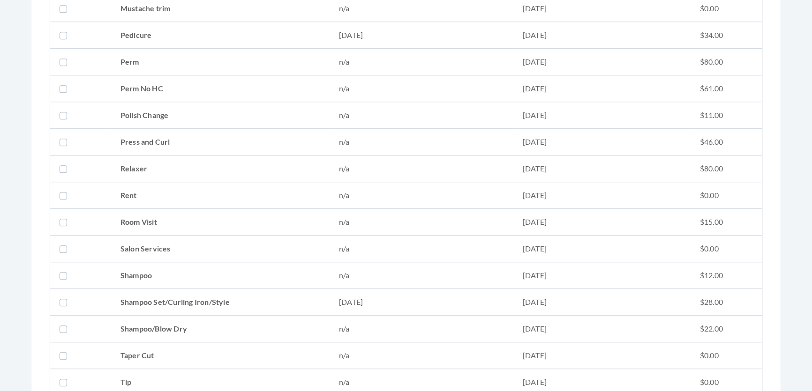
scroll to position [1065, 0]
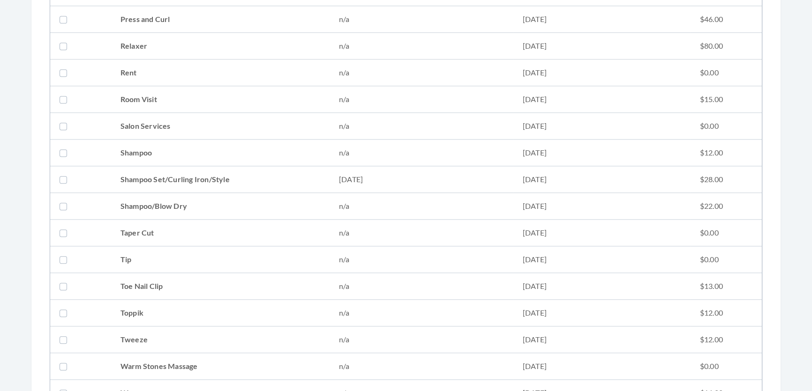
click at [218, 188] on td "Shampoo Set/Curling Iron/Style" at bounding box center [220, 179] width 218 height 27
checkbox input "true"
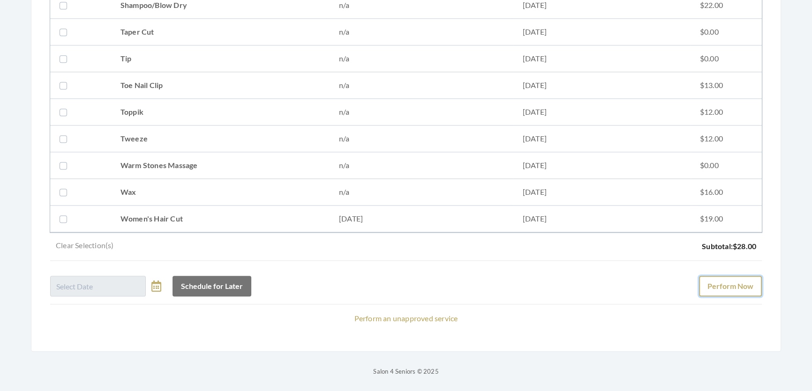
click at [732, 279] on button "Perform Now" at bounding box center [730, 286] width 63 height 21
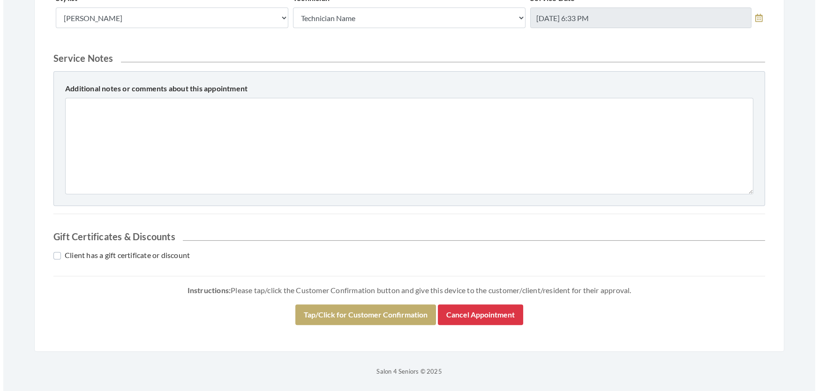
scroll to position [401, 0]
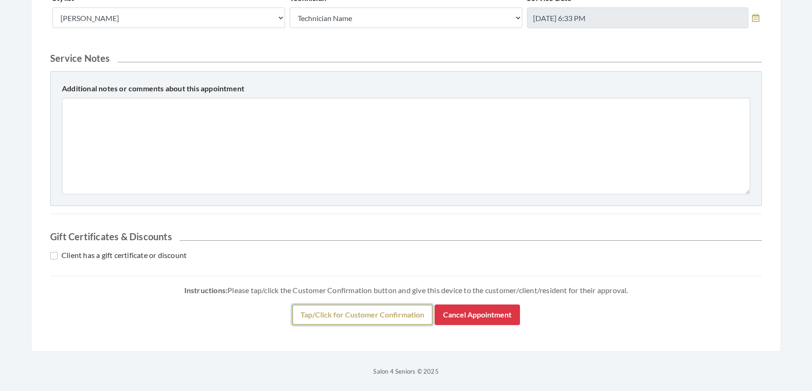
click at [415, 318] on button "Tap/Click for Customer Confirmation" at bounding box center [362, 315] width 141 height 21
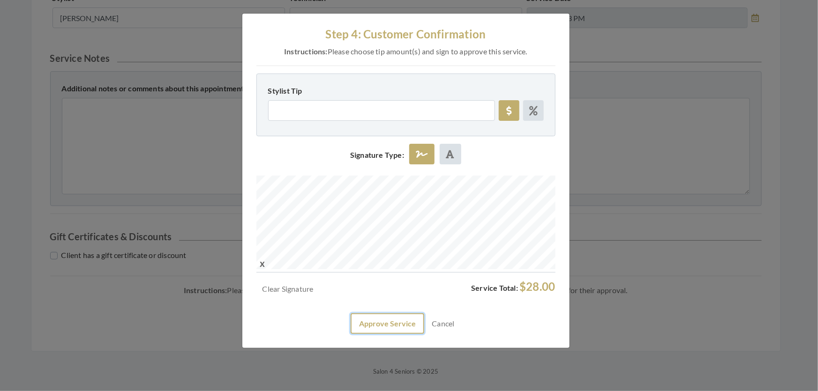
click at [384, 334] on button "Approve Service" at bounding box center [388, 324] width 74 height 21
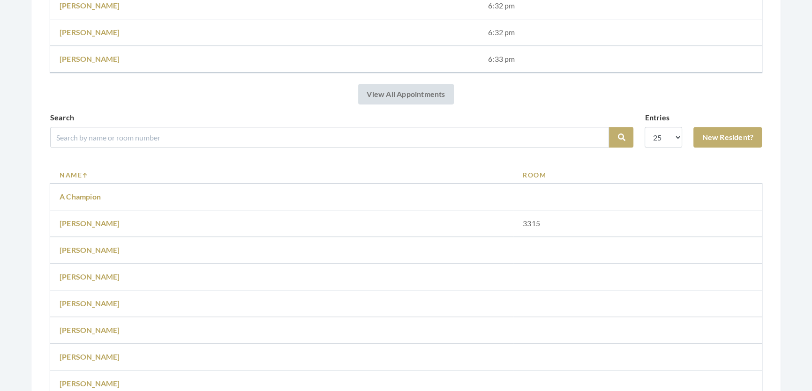
scroll to position [895, 0]
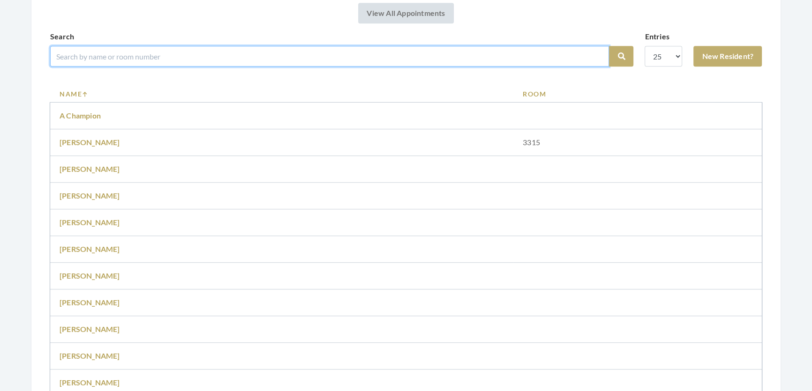
drag, startPoint x: 320, startPoint y: 72, endPoint x: 320, endPoint y: 66, distance: 6.1
click at [320, 67] on input "search" at bounding box center [329, 56] width 559 height 21
type input "[PERSON_NAME]"
click at [609, 46] on button "Search" at bounding box center [621, 56] width 24 height 21
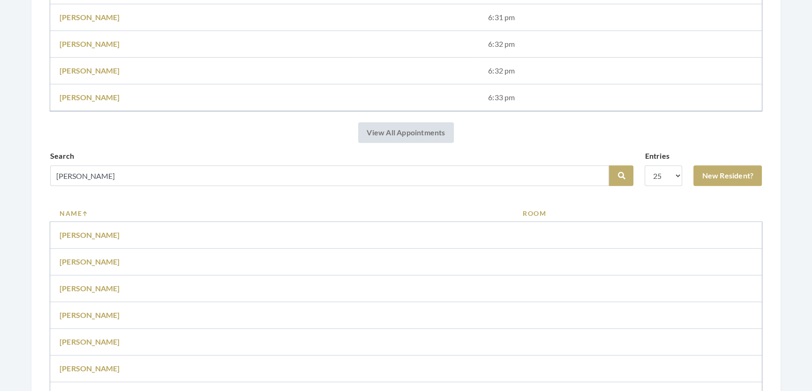
scroll to position [895, 0]
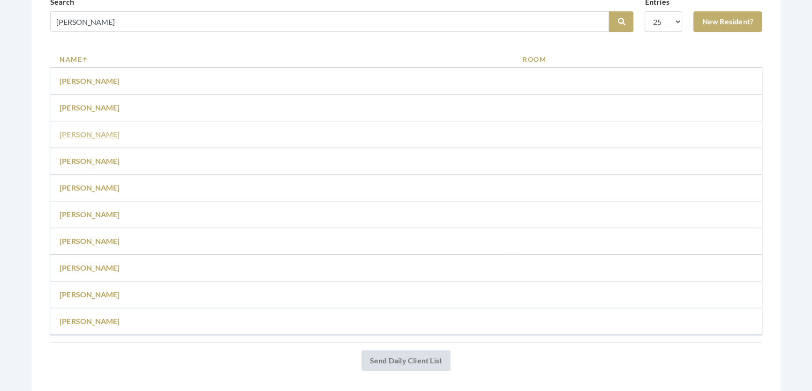
click at [92, 139] on link "[PERSON_NAME]" at bounding box center [90, 134] width 60 height 9
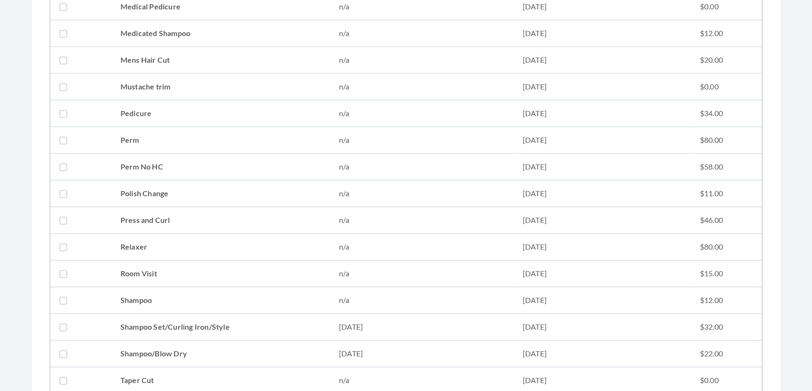
scroll to position [937, 0]
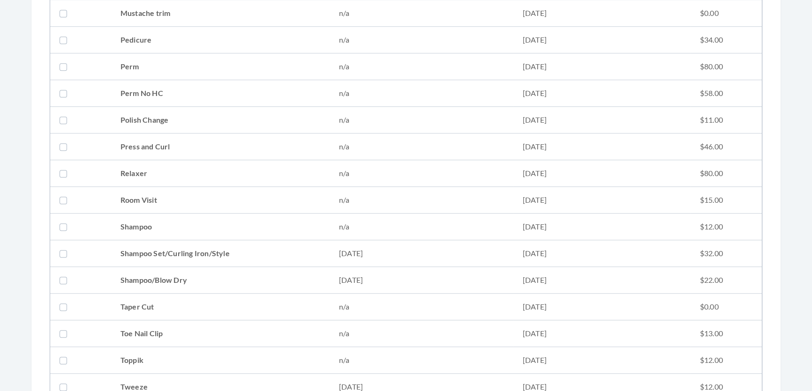
click at [149, 254] on td "Shampoo Set/Curling Iron/Style" at bounding box center [220, 253] width 218 height 27
checkbox input "true"
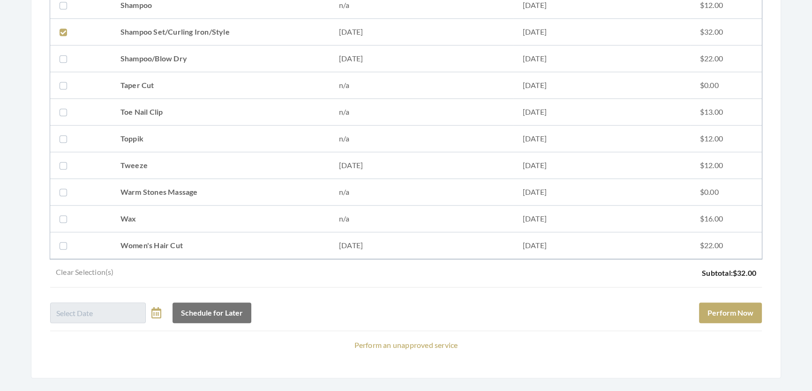
scroll to position [1198, 0]
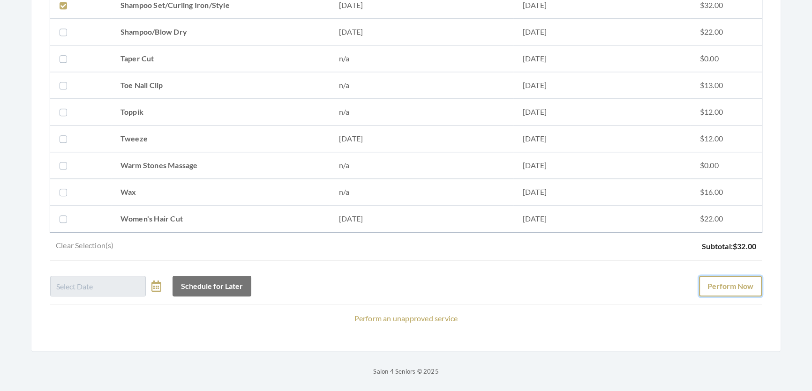
drag, startPoint x: 721, startPoint y: 274, endPoint x: 723, endPoint y: 279, distance: 6.1
click at [722, 277] on button "Perform Now" at bounding box center [730, 286] width 63 height 21
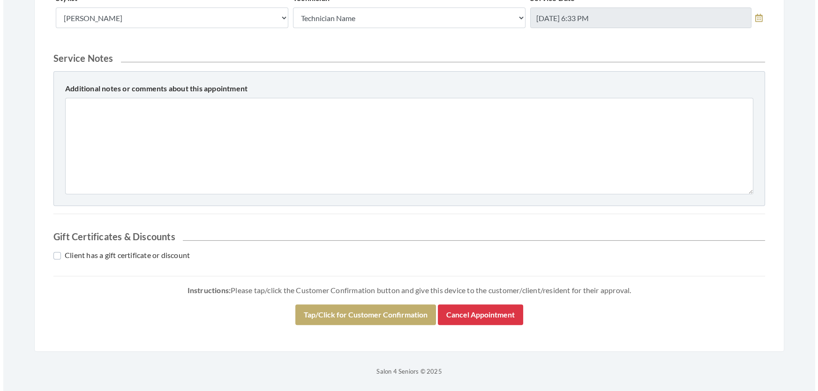
scroll to position [401, 0]
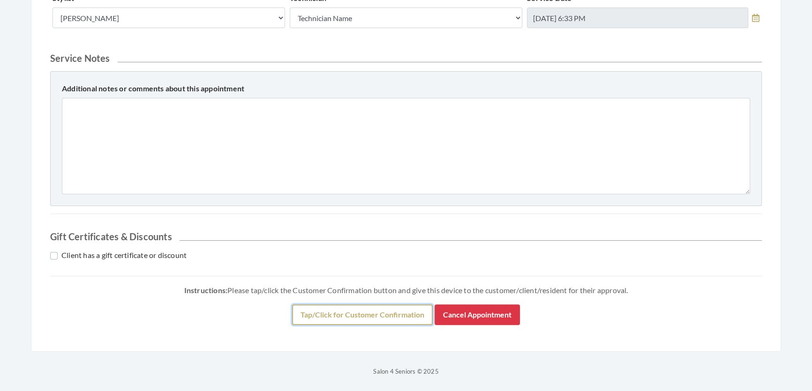
click at [335, 316] on button "Tap/Click for Customer Confirmation" at bounding box center [362, 315] width 141 height 21
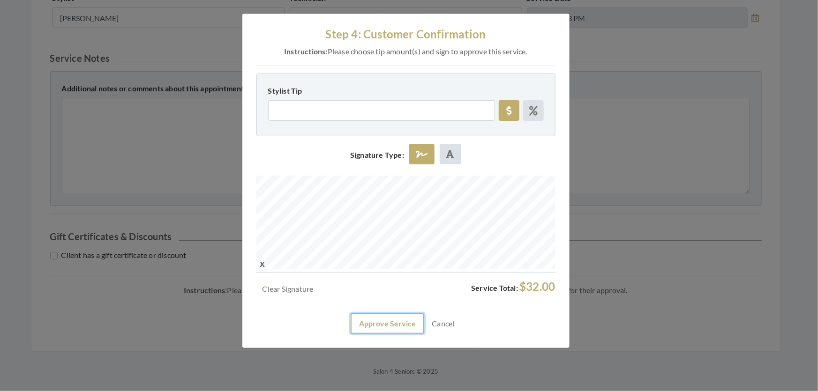
click at [366, 334] on button "Approve Service" at bounding box center [388, 324] width 74 height 21
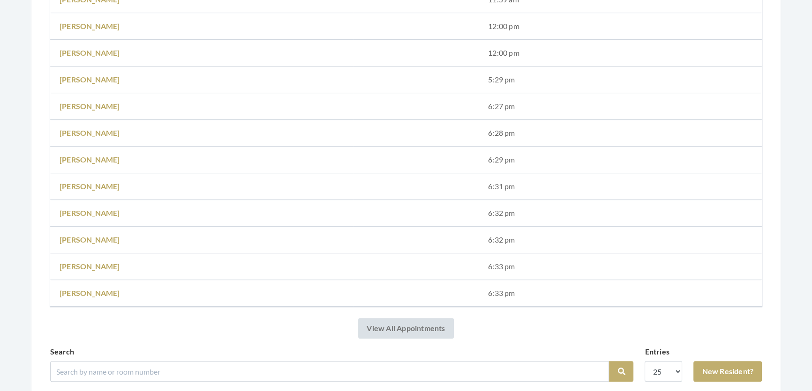
scroll to position [681, 0]
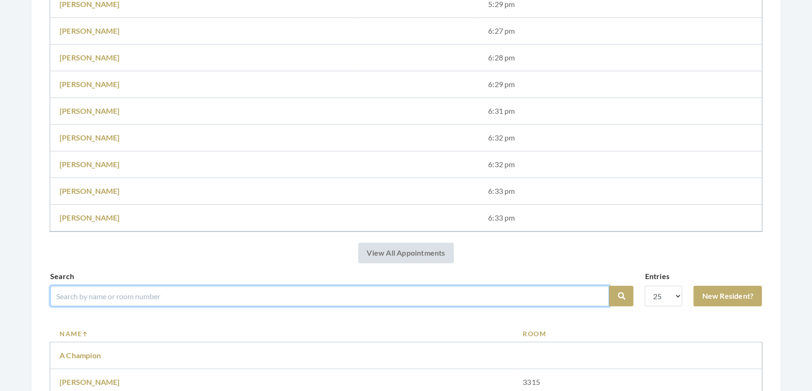
click at [303, 306] on input "search" at bounding box center [329, 296] width 559 height 21
type input "[PERSON_NAME]"
click at [609, 286] on button "Search" at bounding box center [621, 296] width 24 height 21
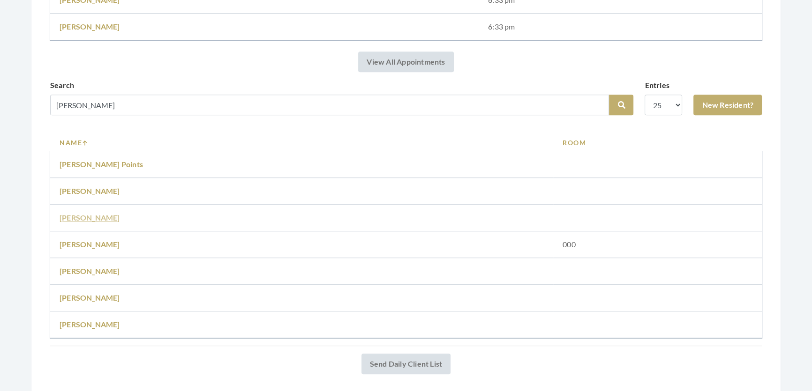
scroll to position [909, 0]
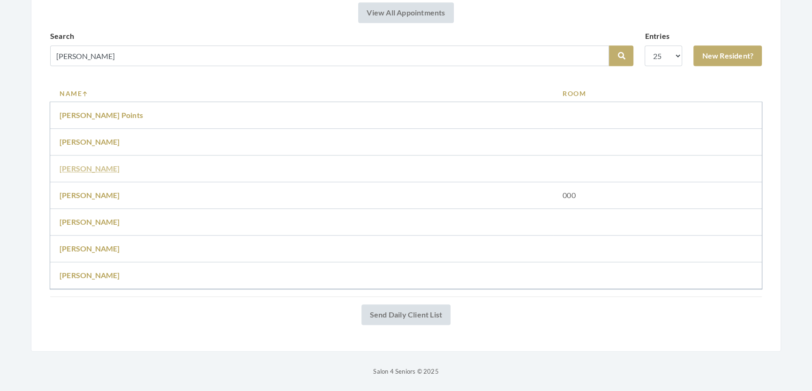
click at [88, 164] on link "Jane franey" at bounding box center [90, 168] width 60 height 9
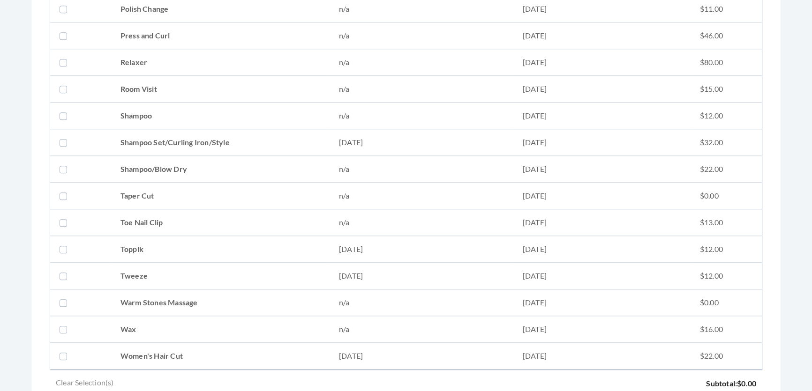
click at [197, 139] on td "Shampoo Set/Curling Iron/Style" at bounding box center [220, 142] width 218 height 27
checkbox input "true"
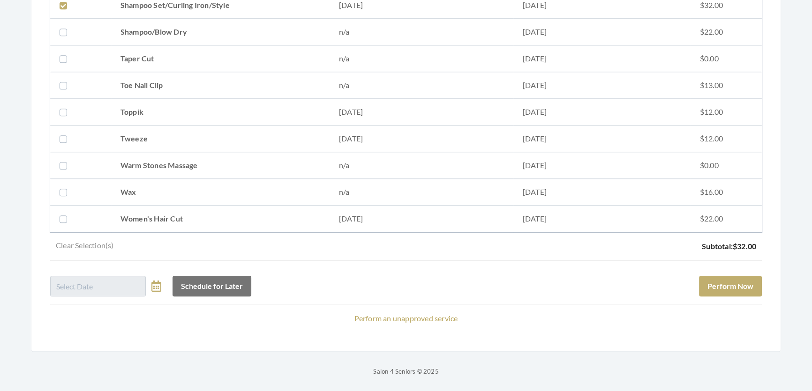
scroll to position [1259, 0]
click at [726, 276] on button "Perform Now" at bounding box center [730, 286] width 63 height 21
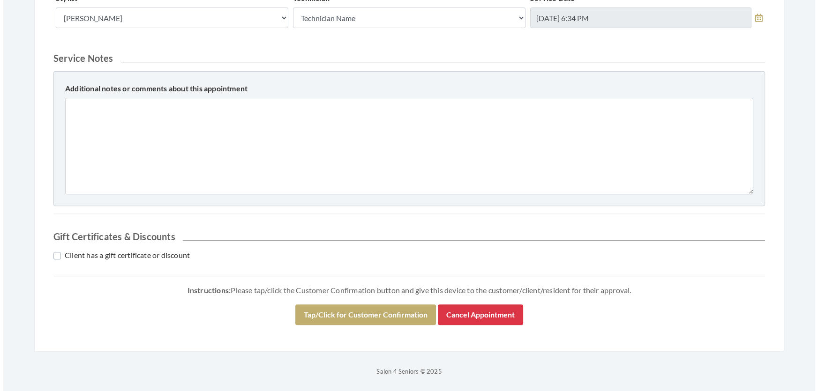
scroll to position [462, 0]
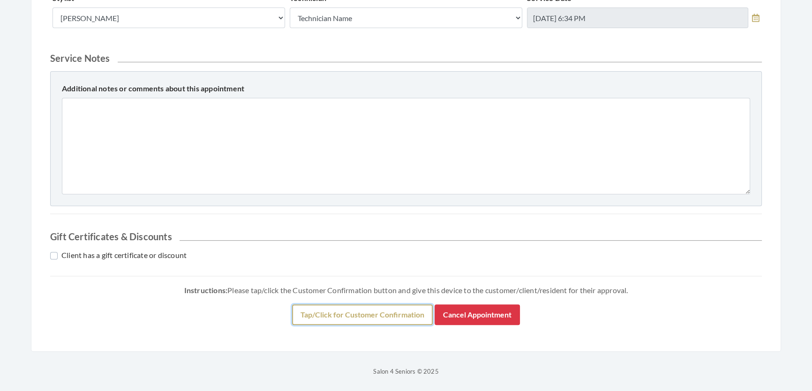
click at [330, 313] on button "Tap/Click for Customer Confirmation" at bounding box center [362, 315] width 141 height 21
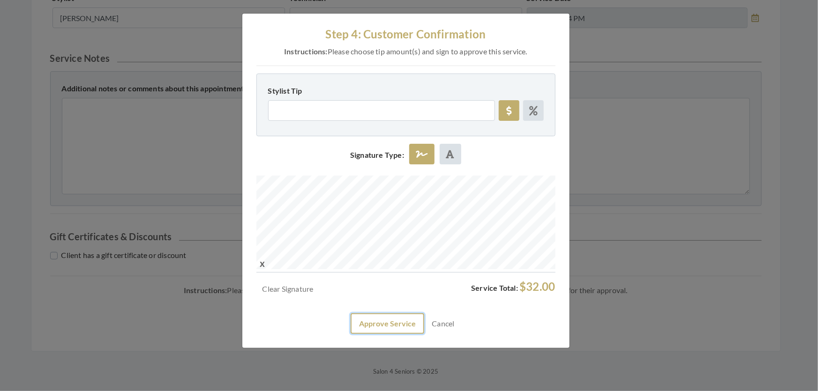
click at [393, 334] on button "Approve Service" at bounding box center [388, 324] width 74 height 21
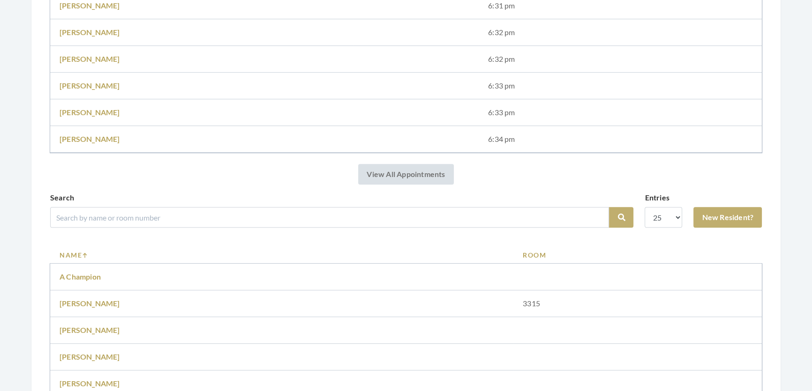
scroll to position [895, 0]
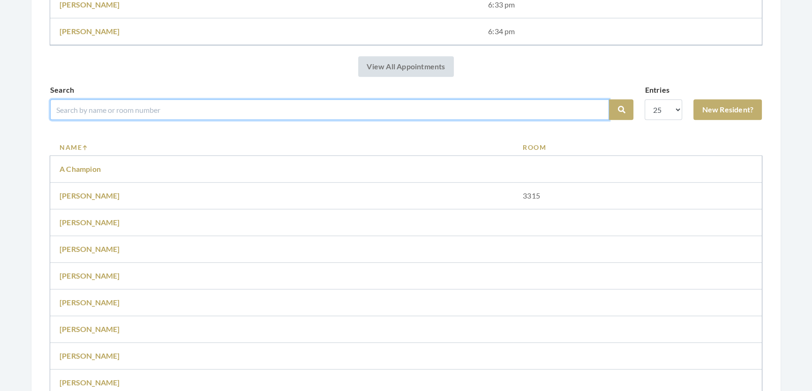
click at [299, 120] on input "search" at bounding box center [329, 109] width 559 height 21
type input "bettye"
click at [609, 99] on button "Search" at bounding box center [621, 109] width 24 height 21
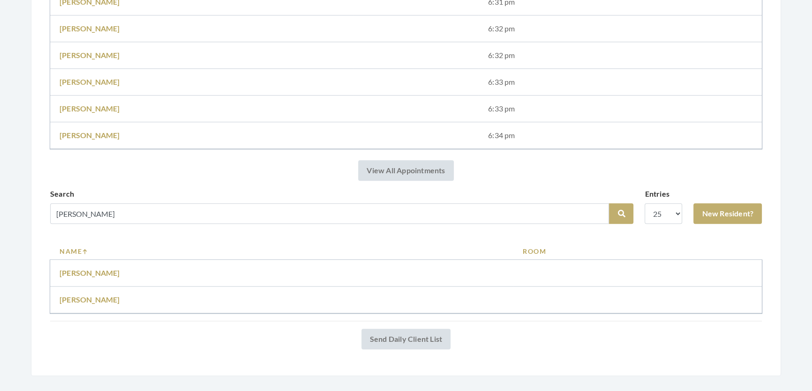
scroll to position [802, 0]
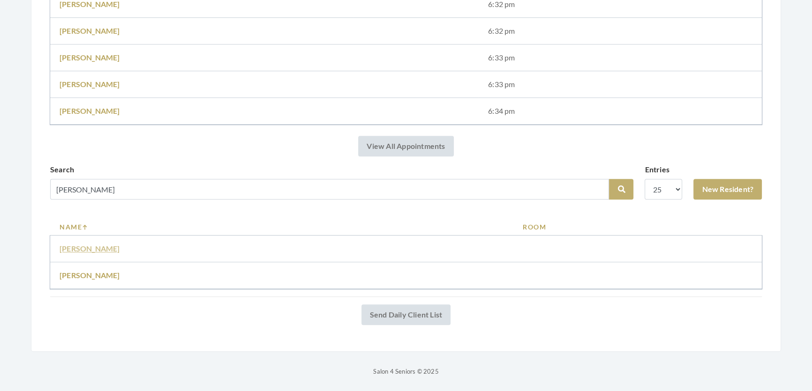
click at [90, 244] on link "[PERSON_NAME]" at bounding box center [90, 248] width 60 height 9
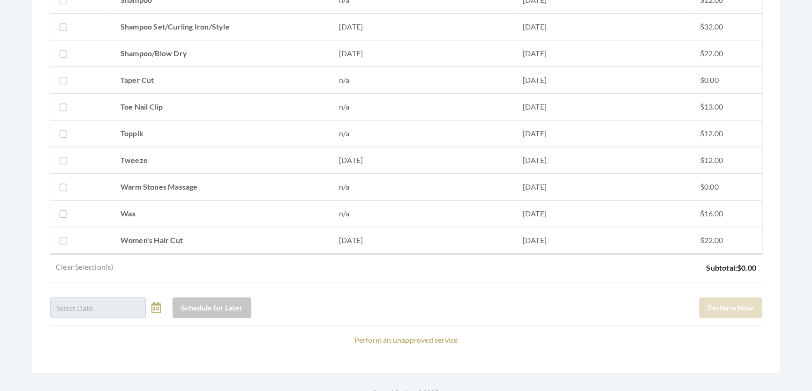
scroll to position [1187, 0]
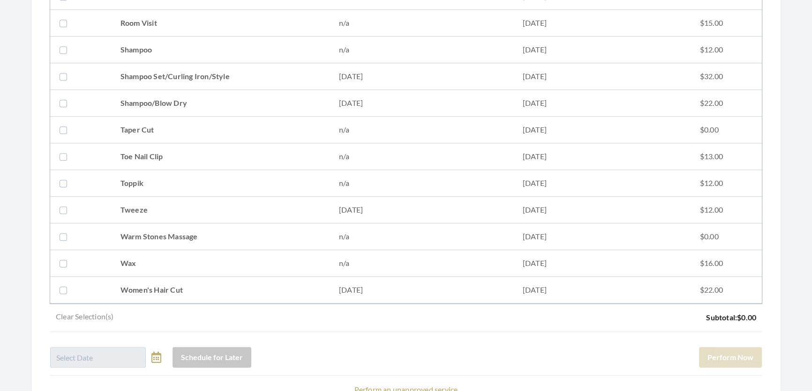
click at [200, 71] on td "Shampoo Set/Curling Iron/Style" at bounding box center [220, 76] width 218 height 27
checkbox input "true"
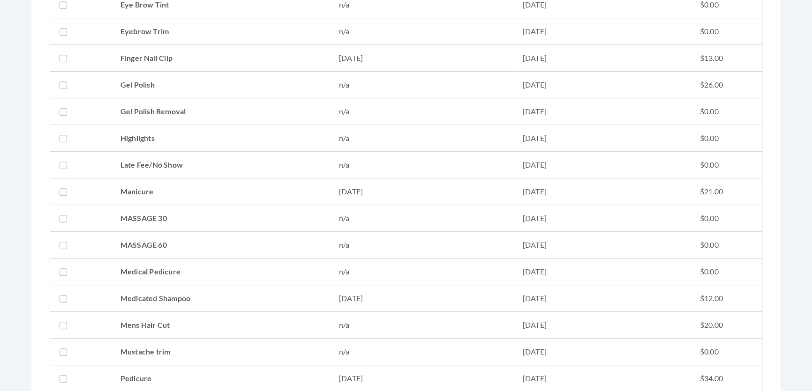
scroll to position [803, 0]
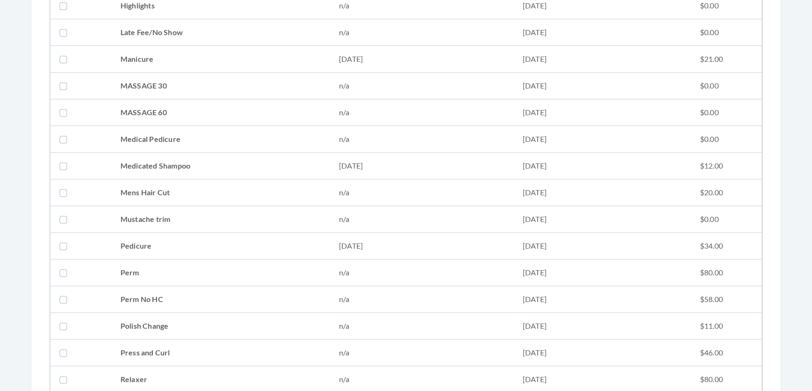
click at [228, 172] on td "Medicated Shampoo" at bounding box center [220, 166] width 218 height 27
checkbox input "true"
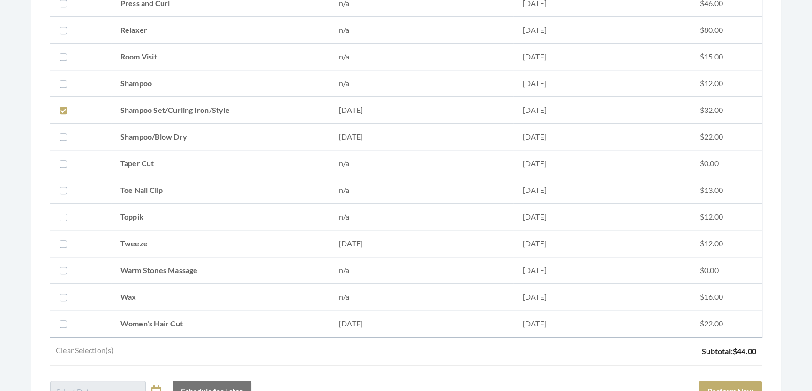
scroll to position [1187, 0]
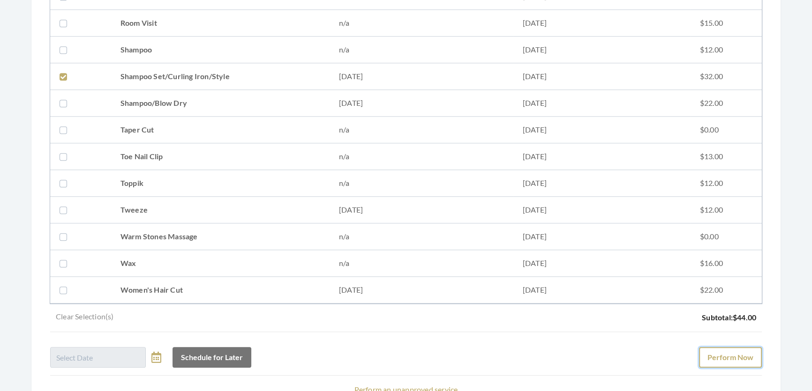
click at [744, 361] on button "Perform Now" at bounding box center [730, 357] width 63 height 21
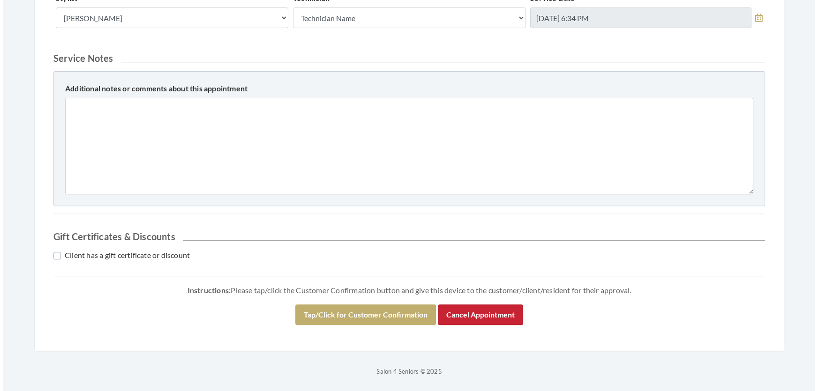
scroll to position [501, 0]
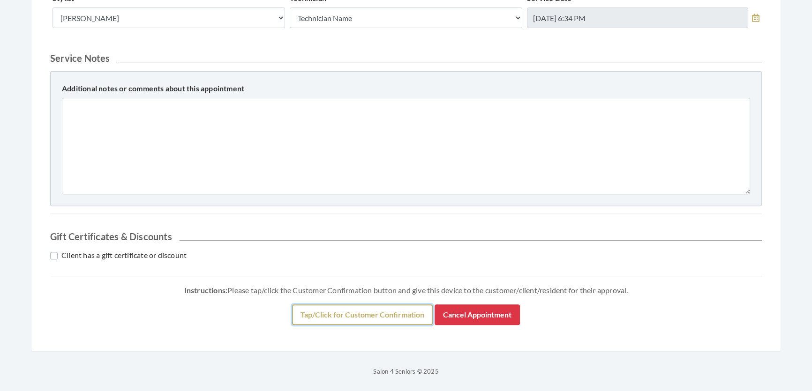
click at [407, 314] on button "Tap/Click for Customer Confirmation" at bounding box center [362, 315] width 141 height 21
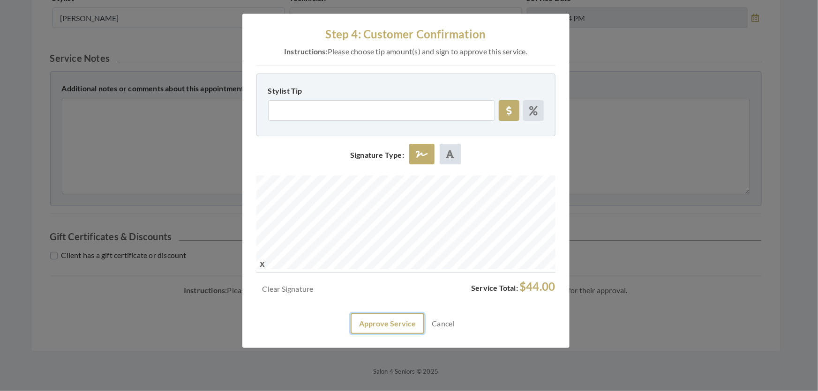
click at [383, 334] on button "Approve Service" at bounding box center [388, 324] width 74 height 21
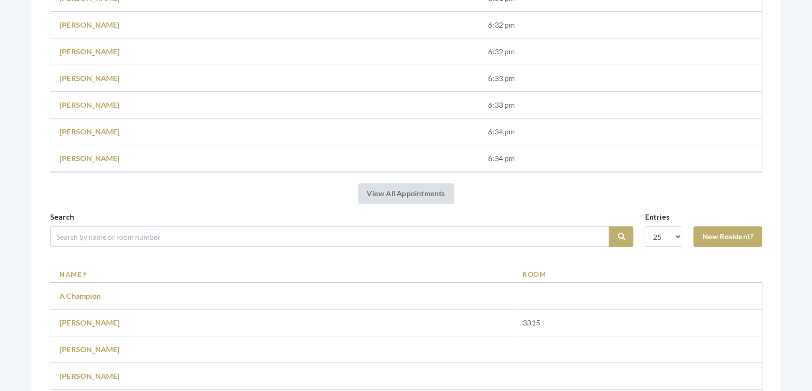
scroll to position [809, 0]
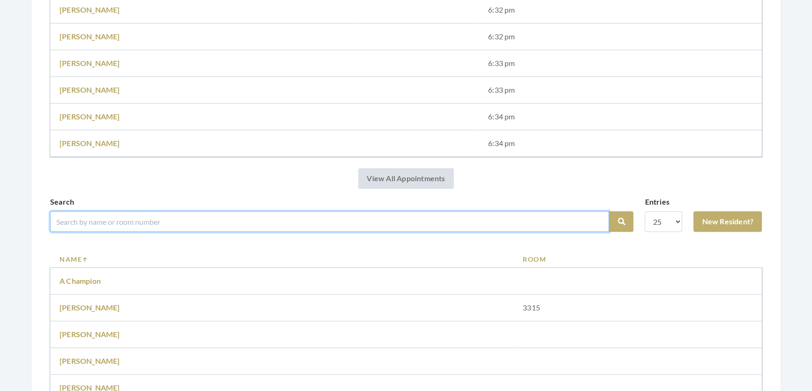
click at [278, 228] on input "search" at bounding box center [329, 221] width 559 height 21
type input "[PERSON_NAME]"
click at [609, 211] on button "Search" at bounding box center [621, 221] width 24 height 21
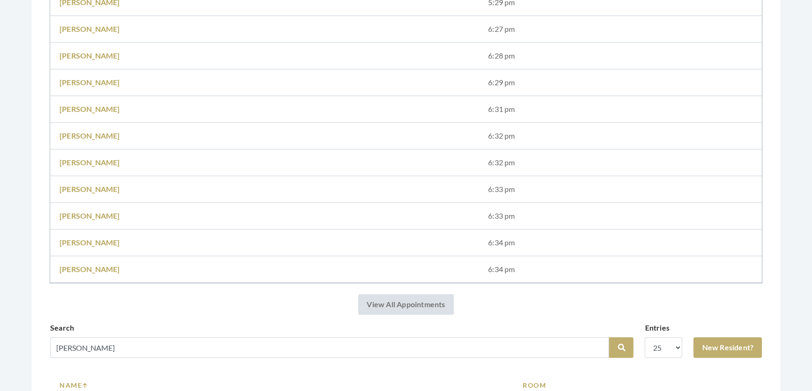
scroll to position [829, 0]
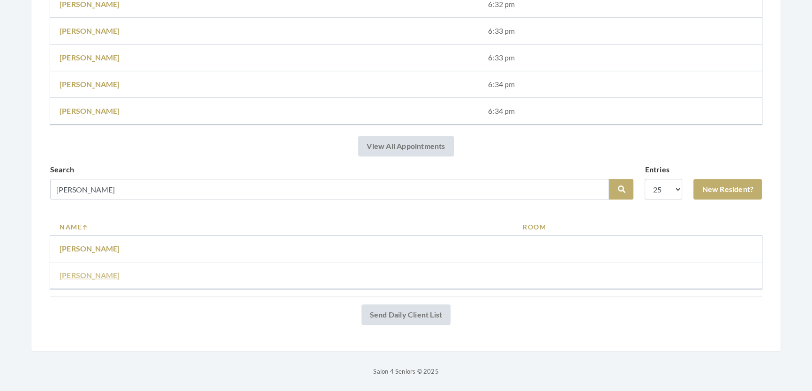
click at [111, 271] on link "Elaine Hagenbuch" at bounding box center [90, 275] width 60 height 9
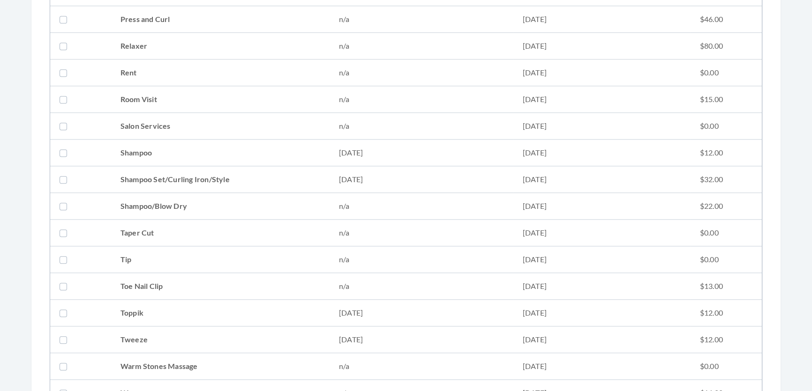
click at [185, 175] on td "Shampoo Set/Curling Iron/Style" at bounding box center [220, 179] width 218 height 27
checkbox input "true"
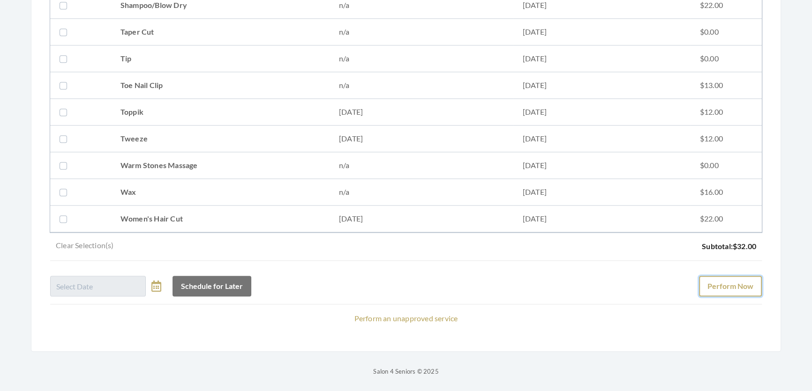
click at [713, 276] on button "Perform Now" at bounding box center [730, 286] width 63 height 21
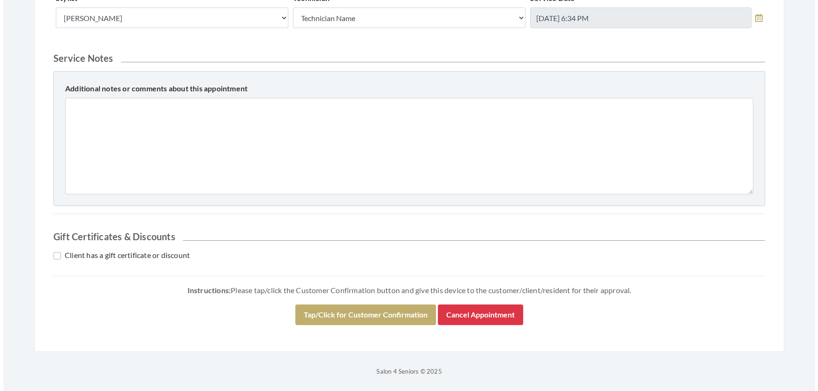
scroll to position [401, 0]
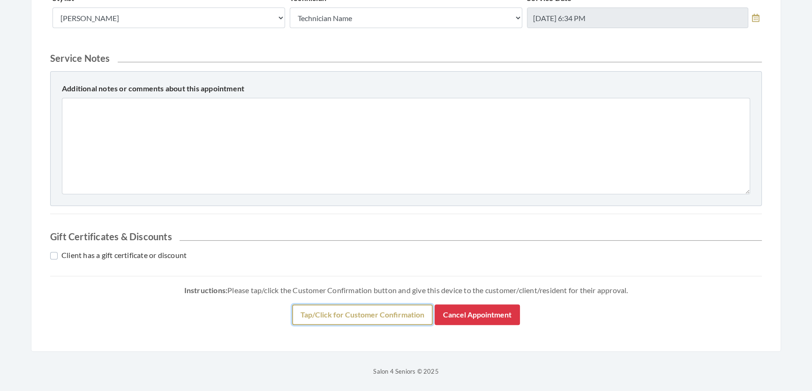
click at [344, 317] on button "Tap/Click for Customer Confirmation" at bounding box center [362, 315] width 141 height 21
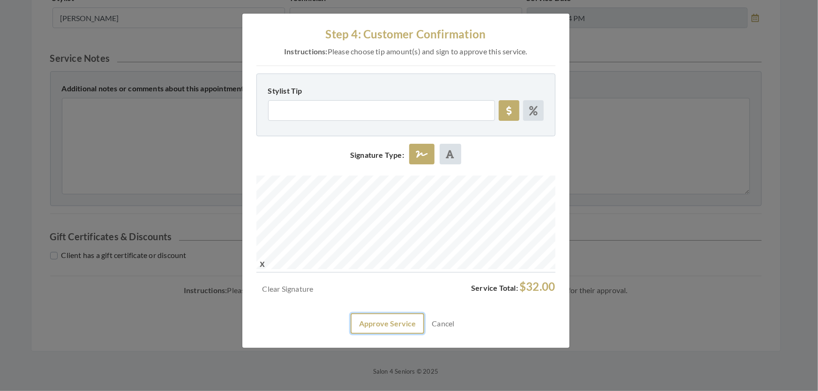
click at [387, 334] on button "Approve Service" at bounding box center [388, 324] width 74 height 21
